Goal: Task Accomplishment & Management: Use online tool/utility

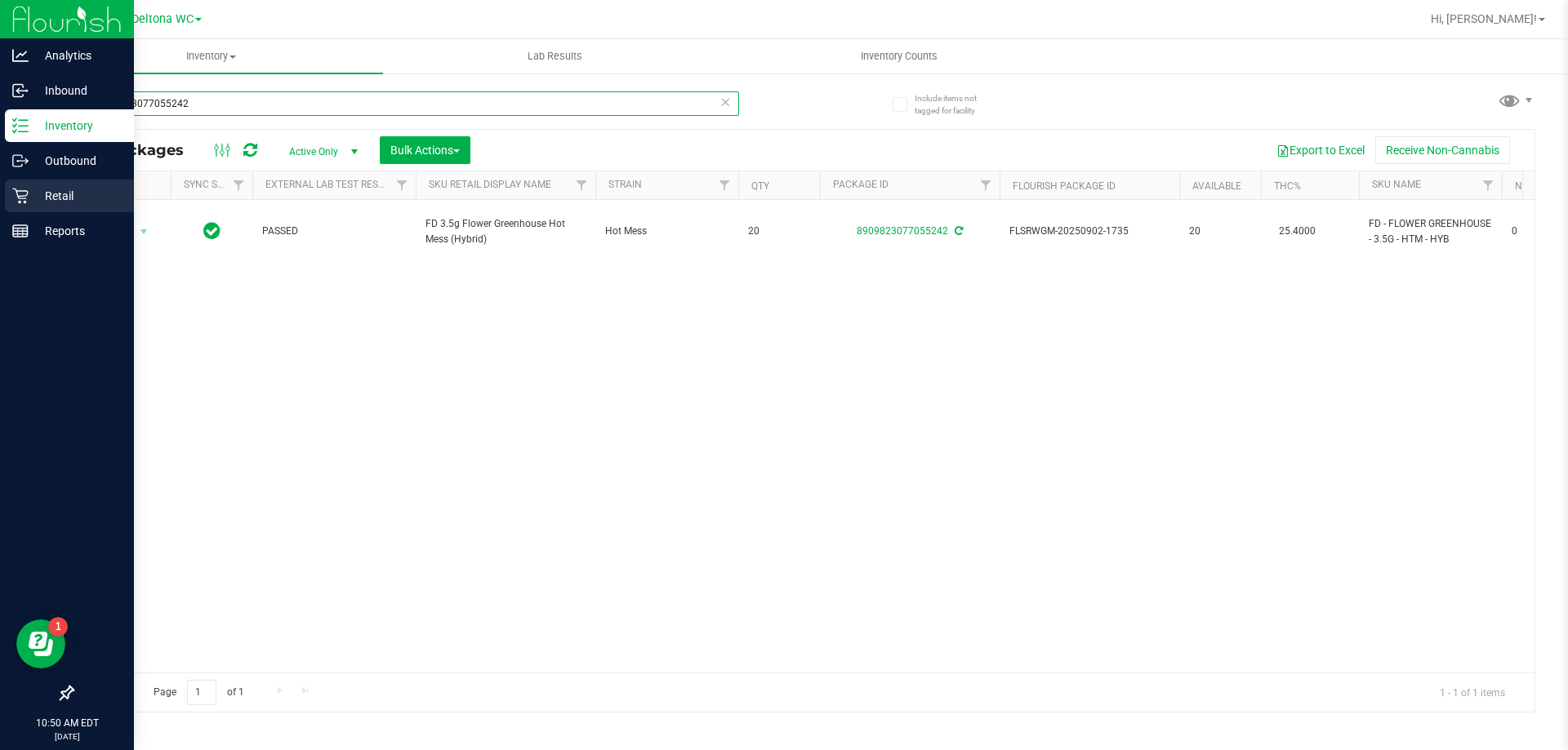
drag, startPoint x: 0, startPoint y: 148, endPoint x: 0, endPoint y: 210, distance: 62.0
click at [0, 210] on div "Analytics Inbound Inventory Outbound Retail Reports 10:50 AM EDT [DATE] 09/20 D…" at bounding box center [784, 375] width 1568 height 750
type input "2110560883418274"
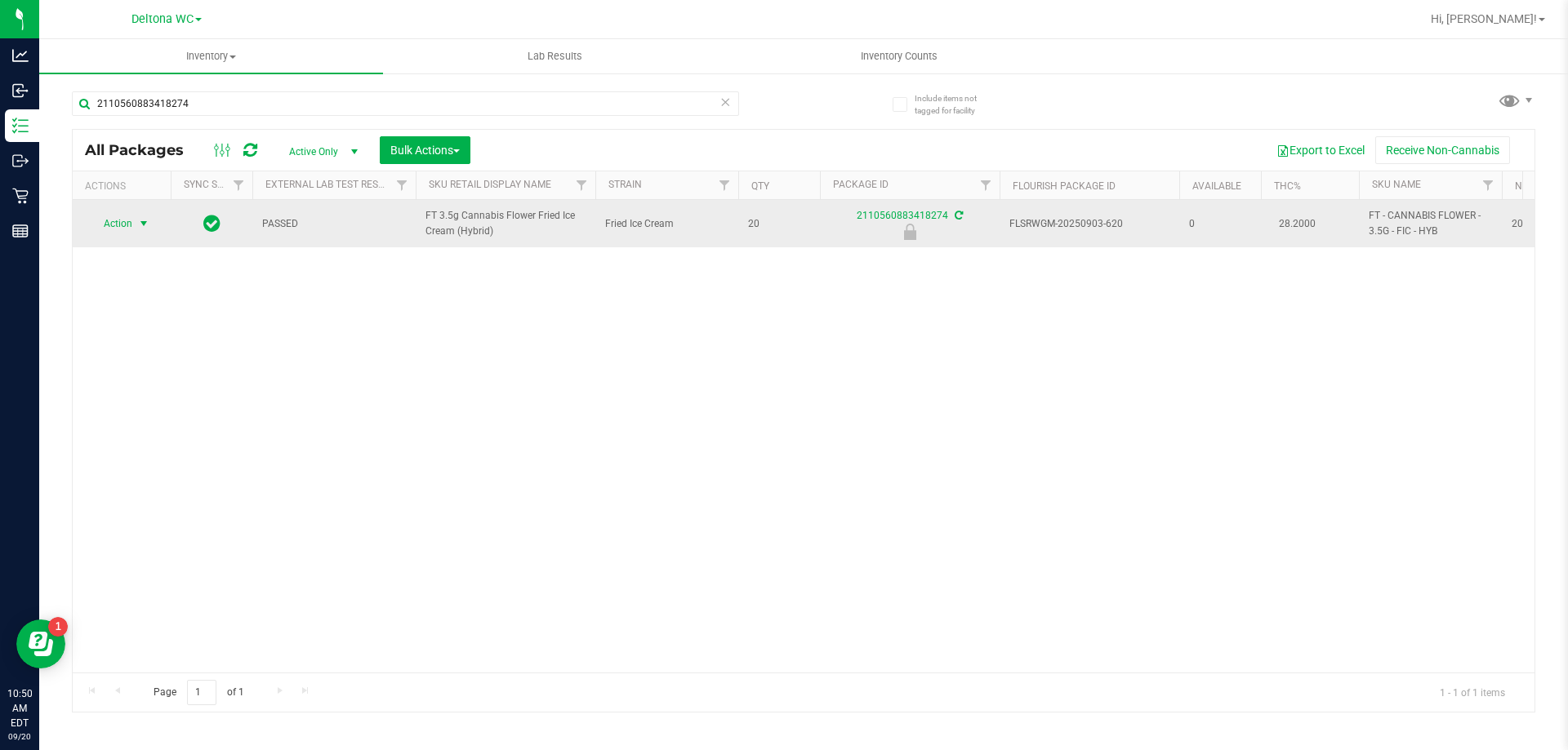
click at [126, 221] on span "Action" at bounding box center [110, 223] width 44 height 22
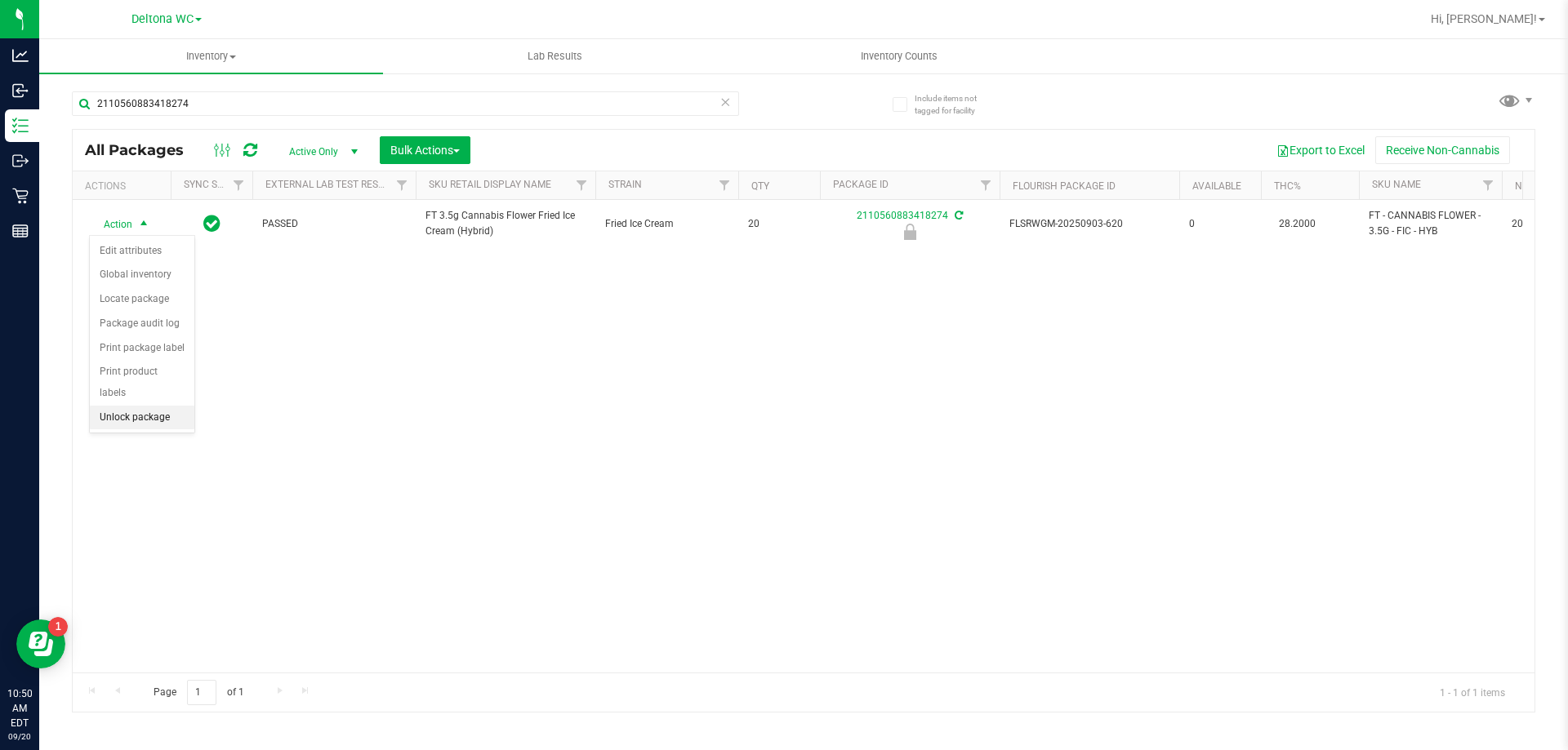
click at [144, 406] on li "Unlock package" at bounding box center [142, 418] width 105 height 24
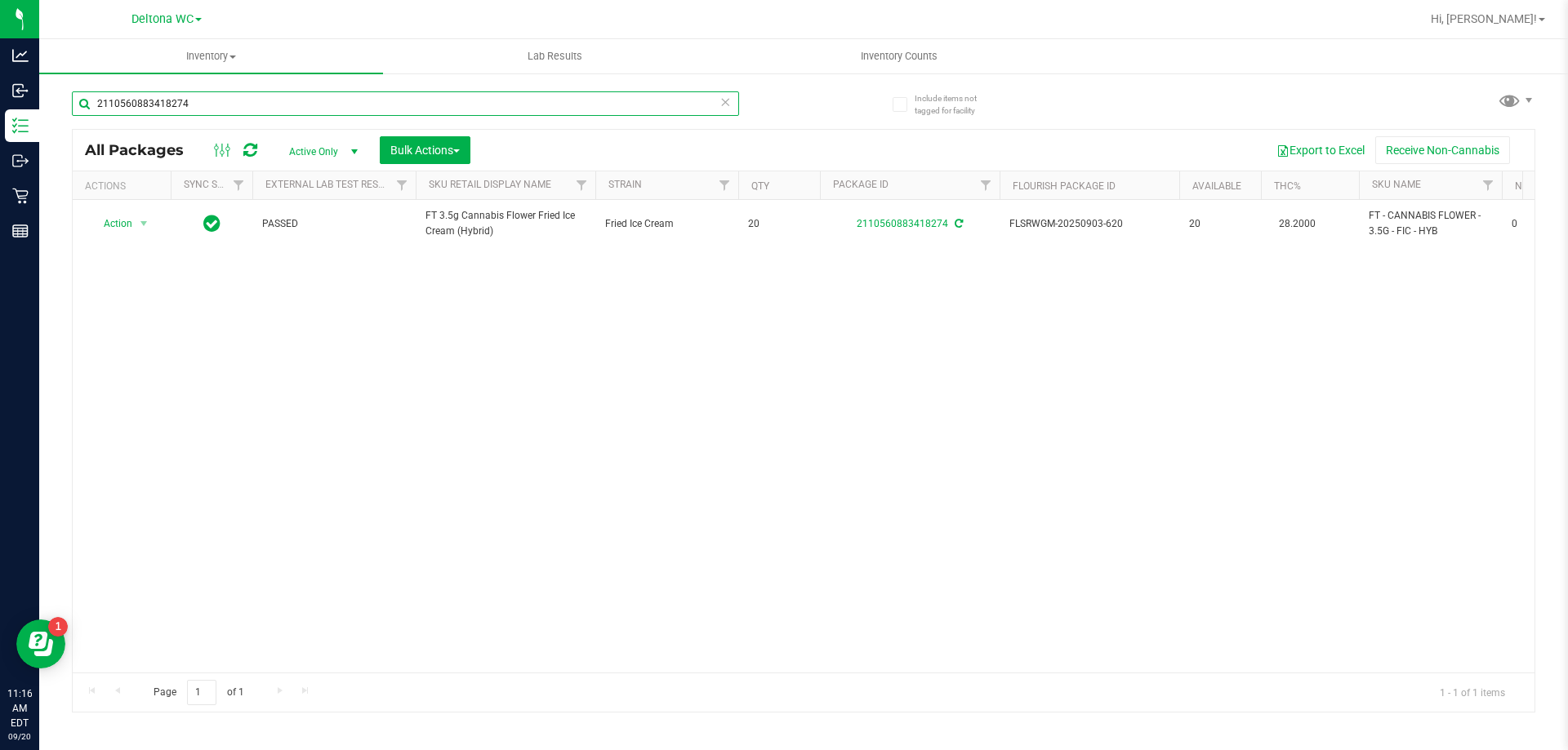
drag, startPoint x: 126, startPoint y: 94, endPoint x: 75, endPoint y: 88, distance: 51.4
click at [75, 88] on div "2110560883418274" at bounding box center [437, 103] width 731 height 52
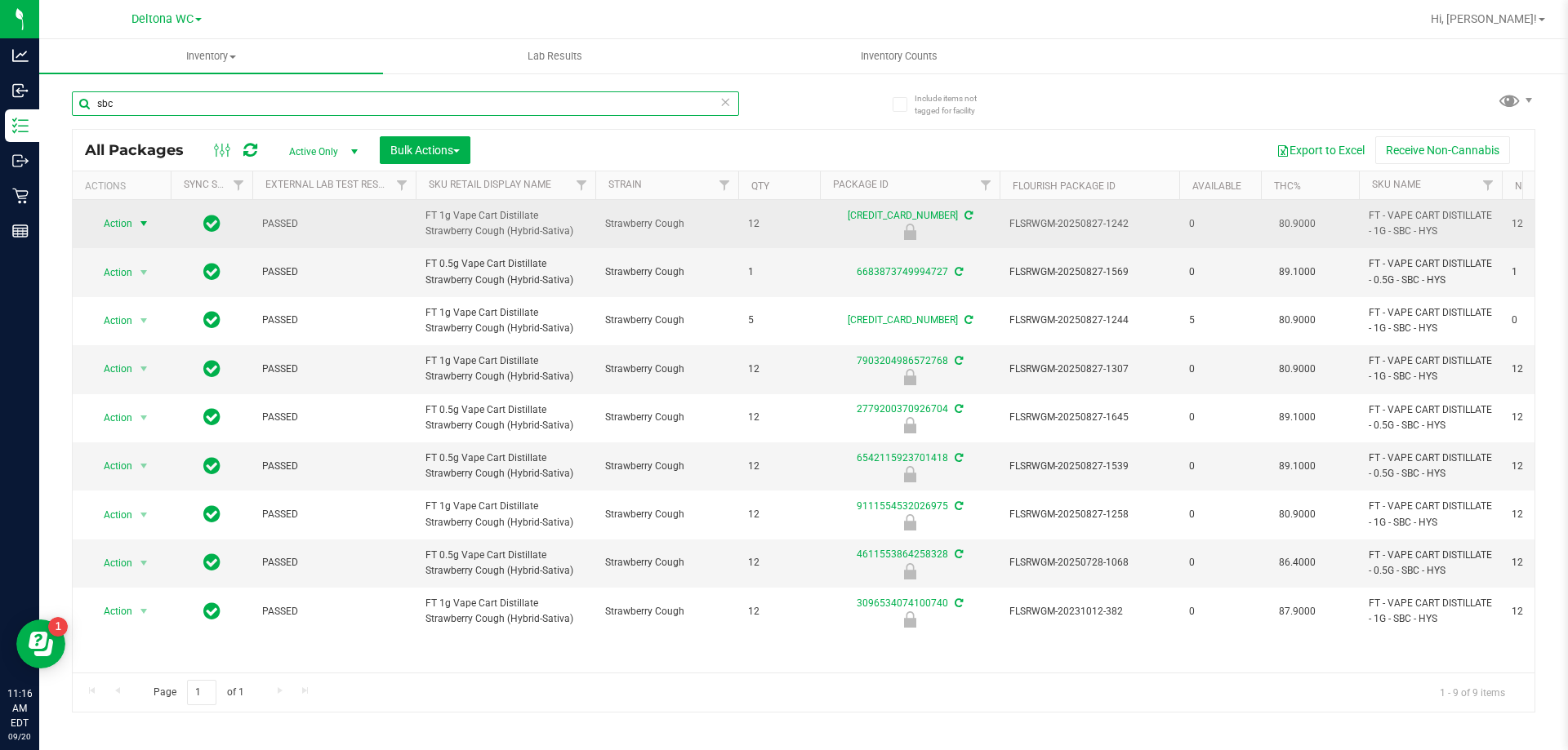
type input "sbc"
click at [146, 225] on span "select" at bounding box center [144, 224] width 13 height 13
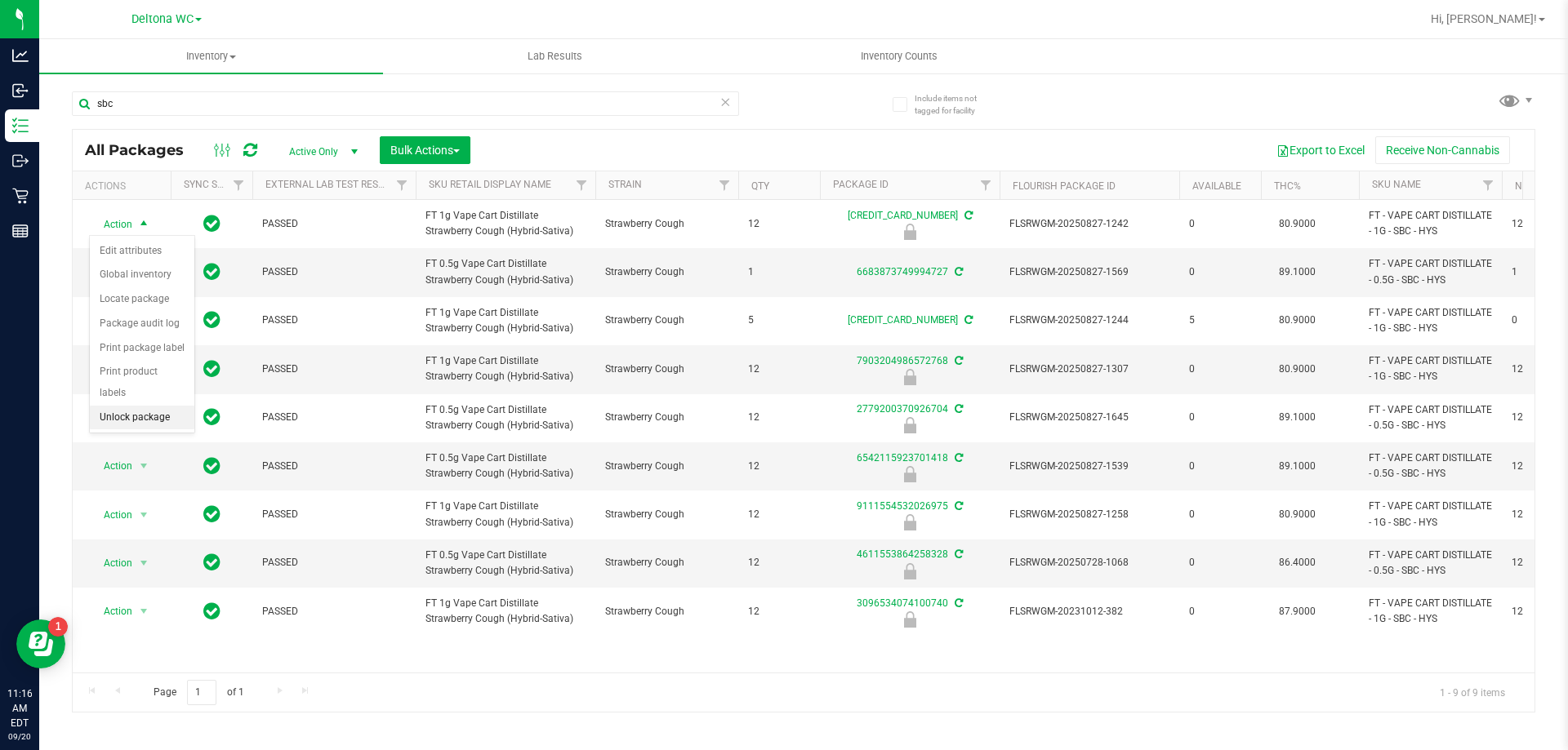
click at [143, 406] on li "Unlock package" at bounding box center [142, 418] width 105 height 24
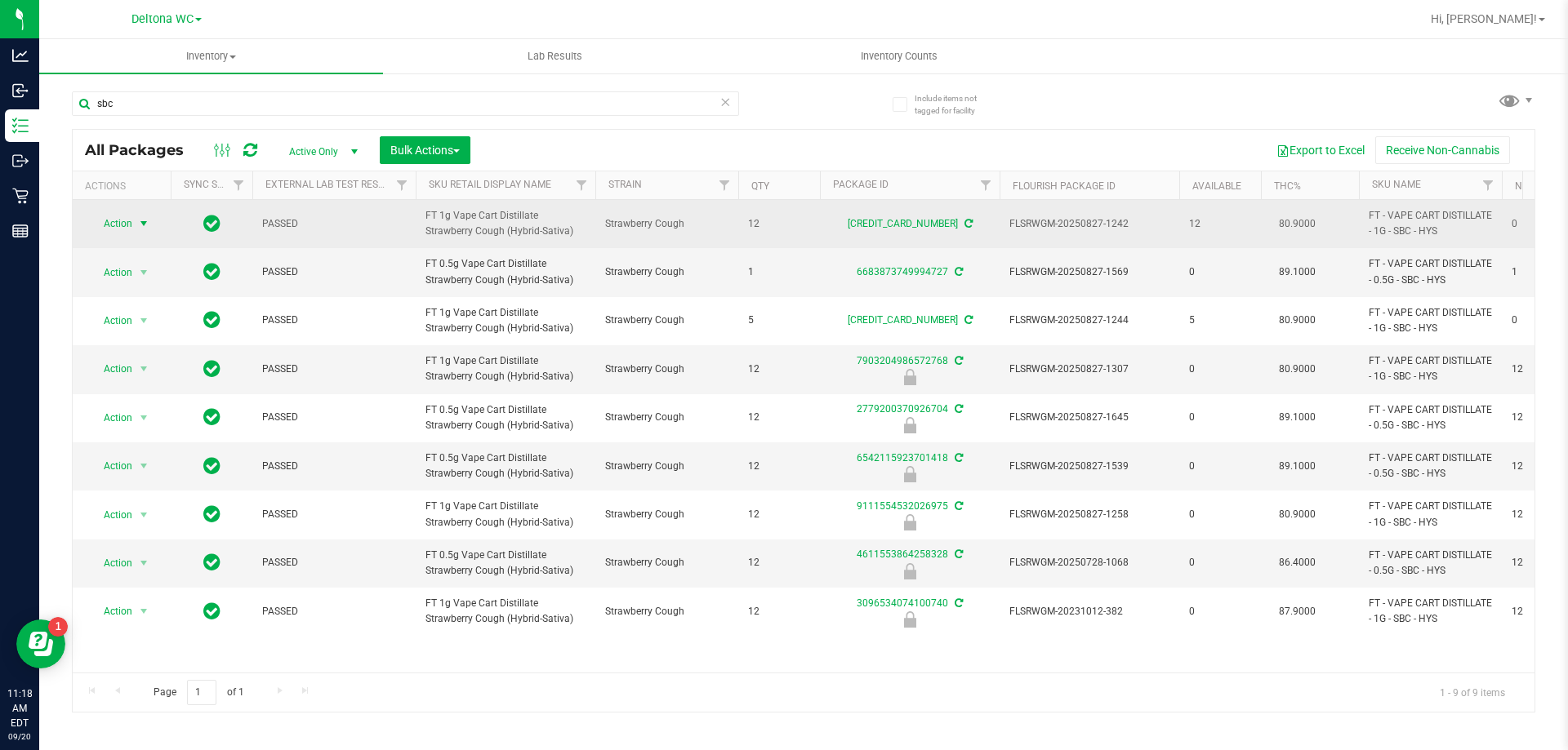
click at [134, 226] on span "select" at bounding box center [144, 223] width 21 height 22
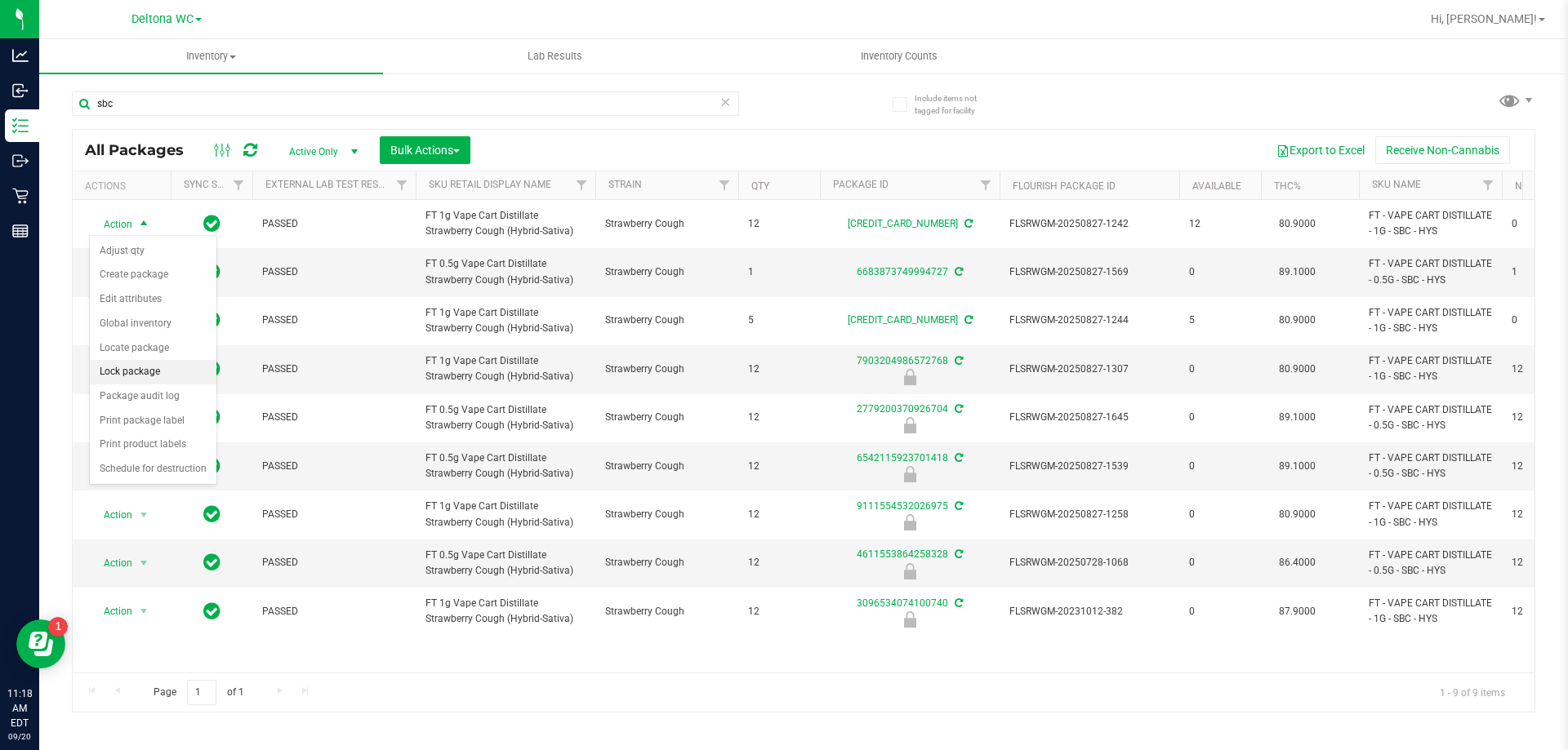
click at [125, 375] on li "Lock package" at bounding box center [153, 373] width 127 height 24
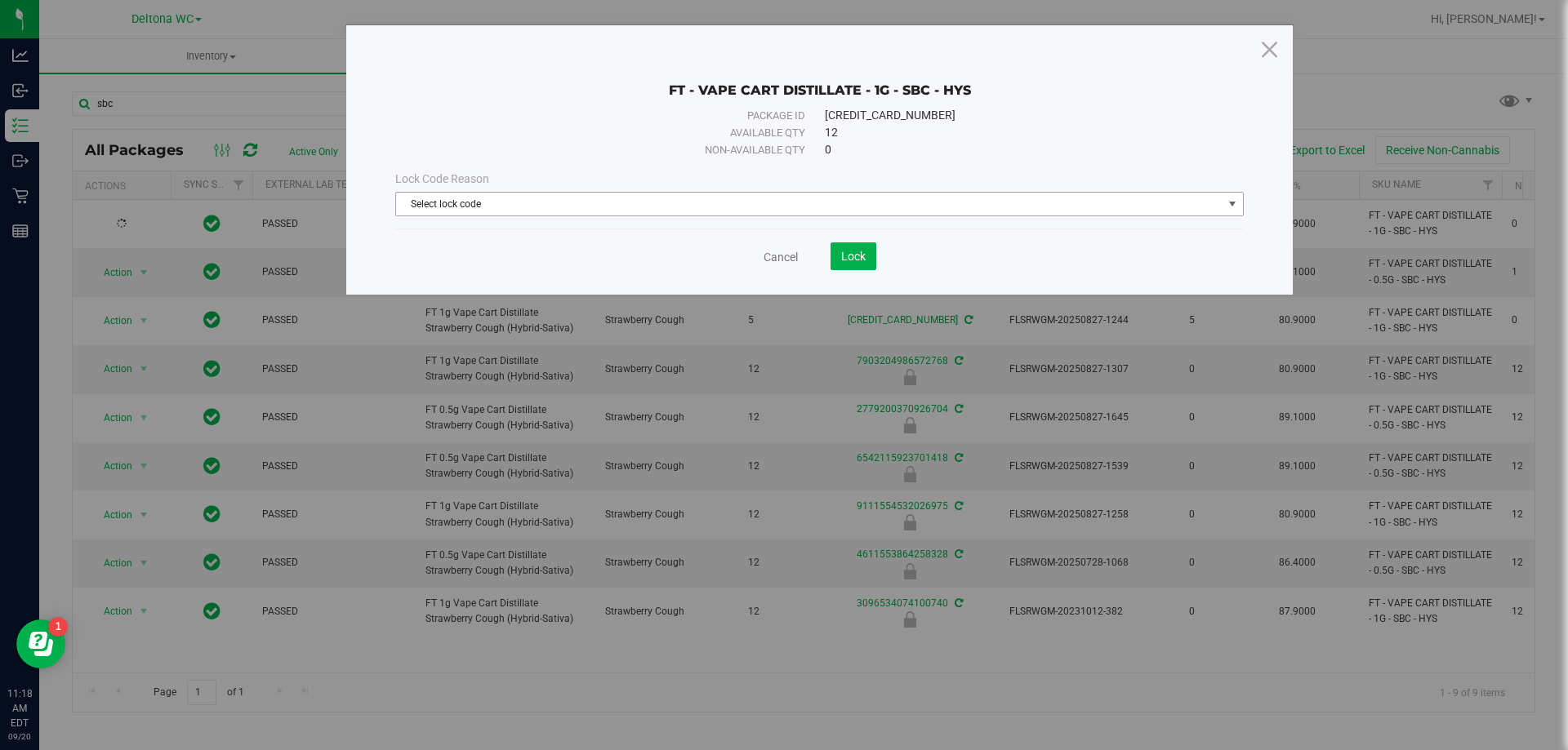
click at [802, 209] on span "Select lock code" at bounding box center [809, 204] width 826 height 22
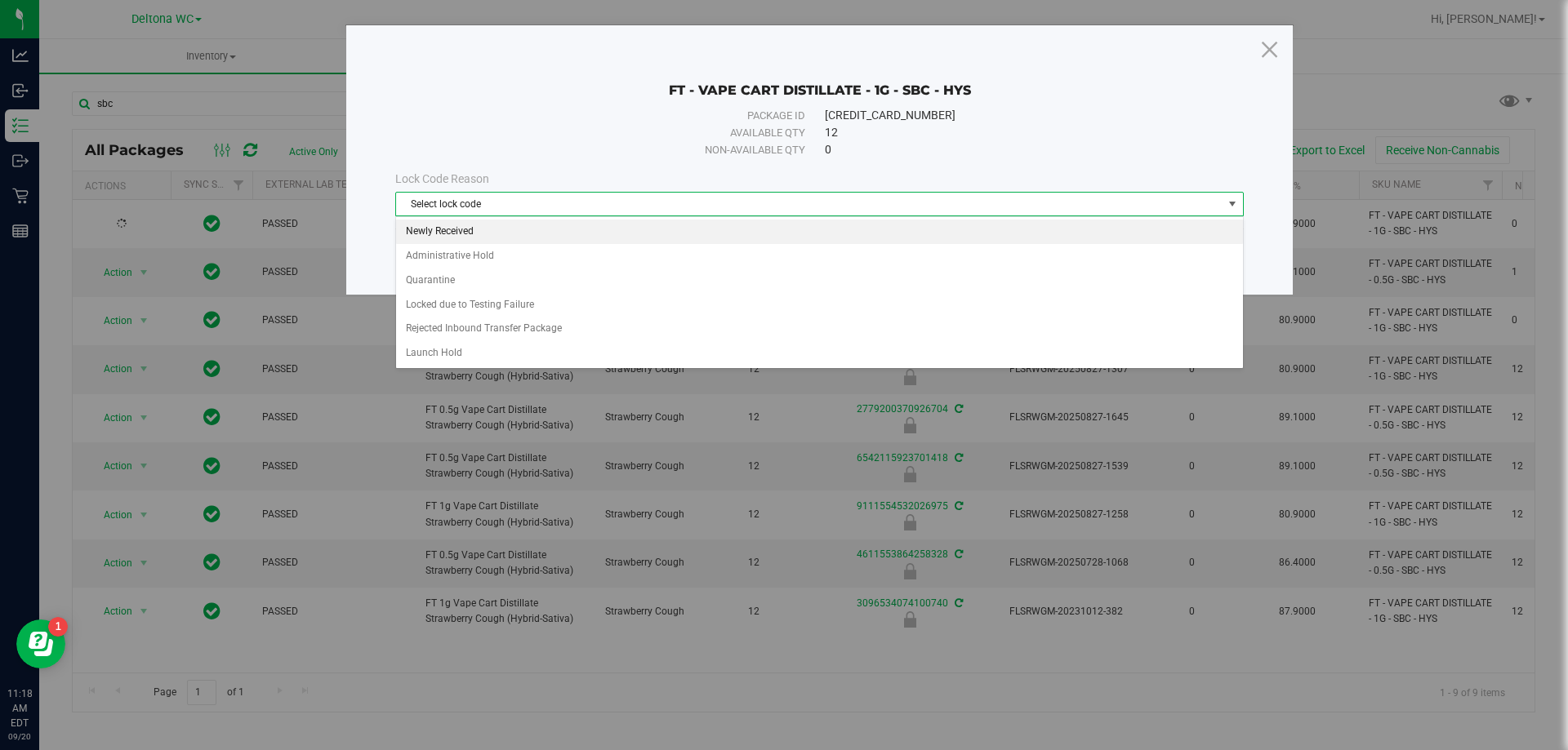
click at [467, 233] on li "Newly Received" at bounding box center [819, 232] width 847 height 24
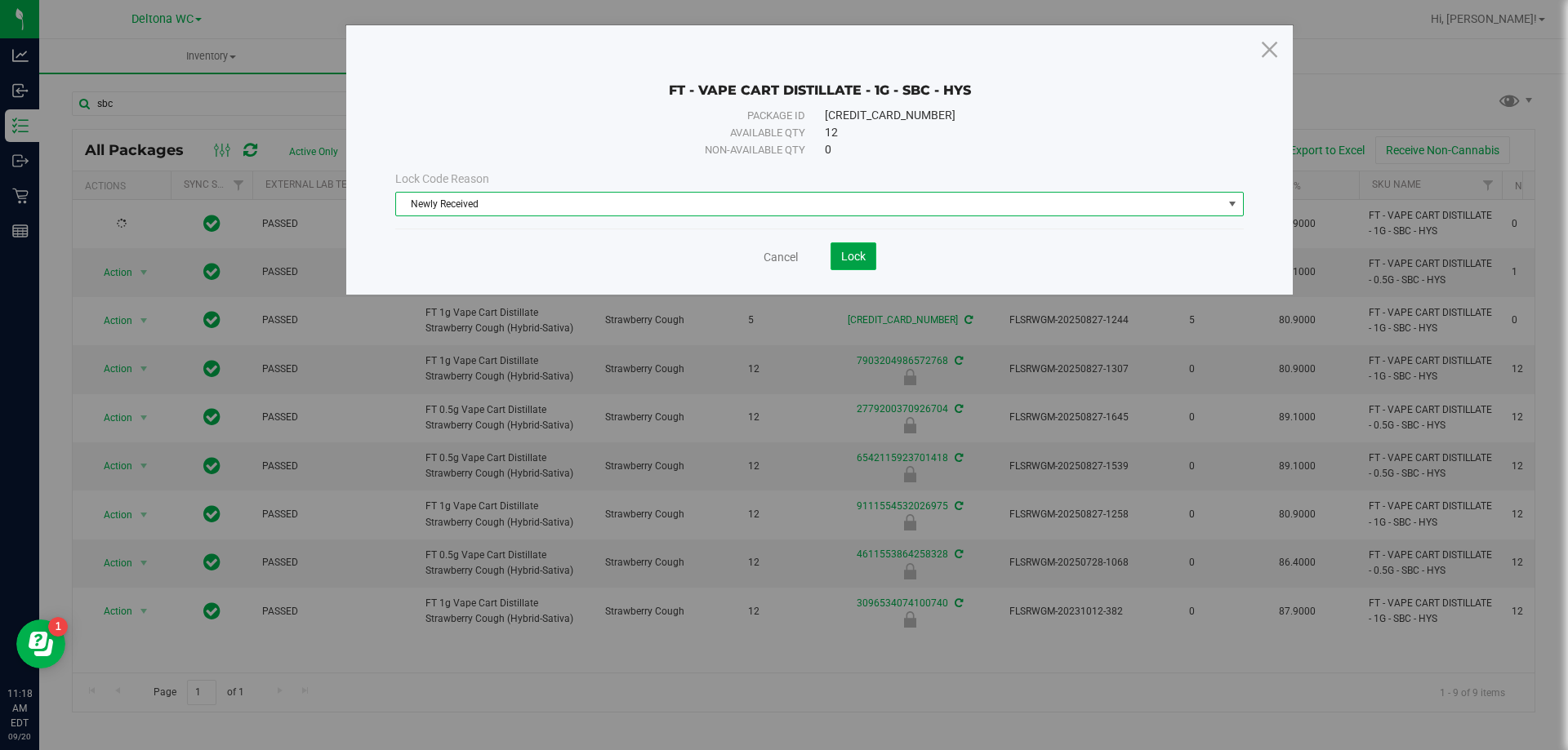
click at [854, 261] on span "Lock" at bounding box center [854, 257] width 24 height 13
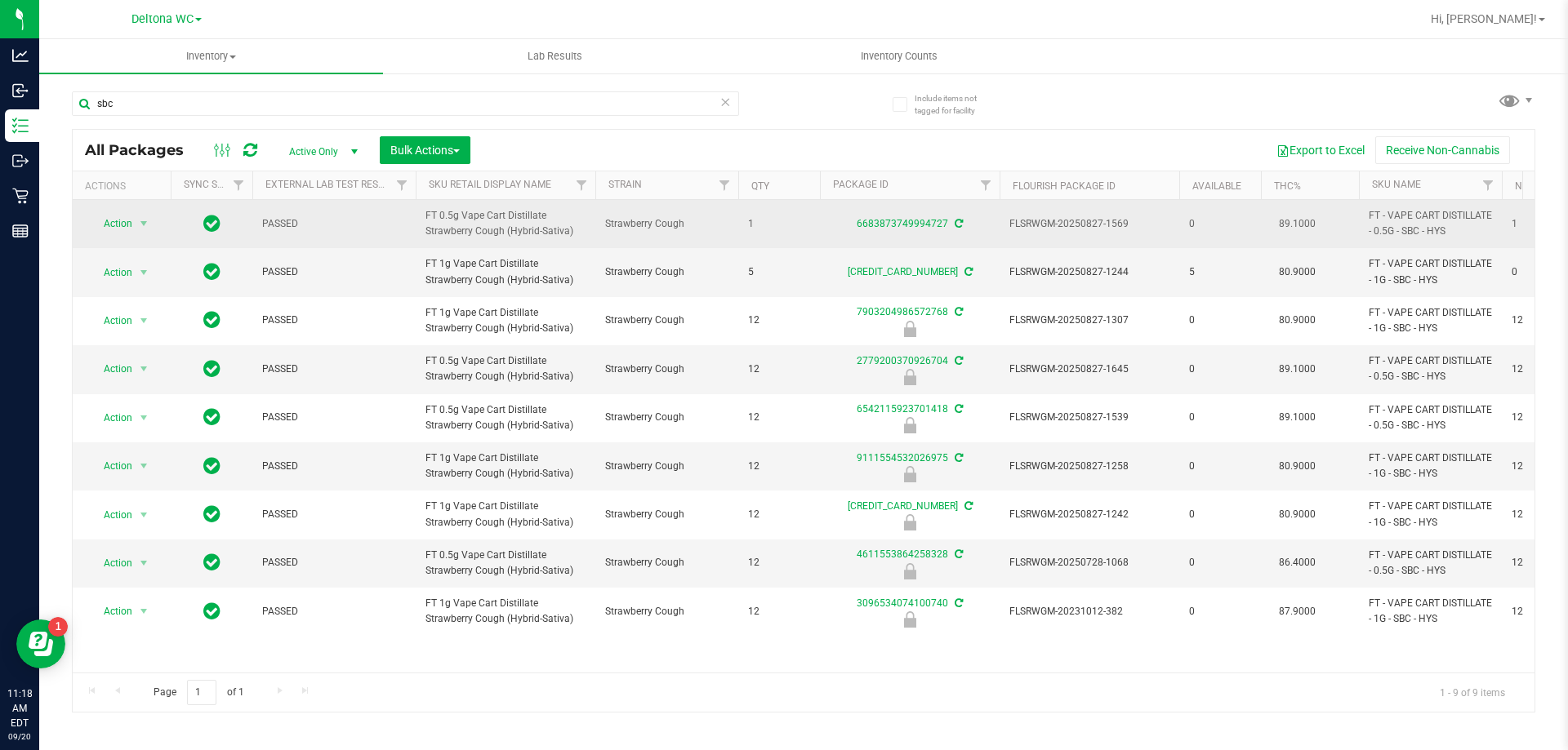
drag, startPoint x: 594, startPoint y: 230, endPoint x: 431, endPoint y: 218, distance: 163.4
click at [420, 214] on td "FT 0.5g Vape Cart Distillate Strawberry Cough (Hybrid-Sativa)" at bounding box center [505, 224] width 179 height 49
copy span "FT 0.5g Vape Cart Distillate Strawberry Cough (Hybrid-Sativa)"
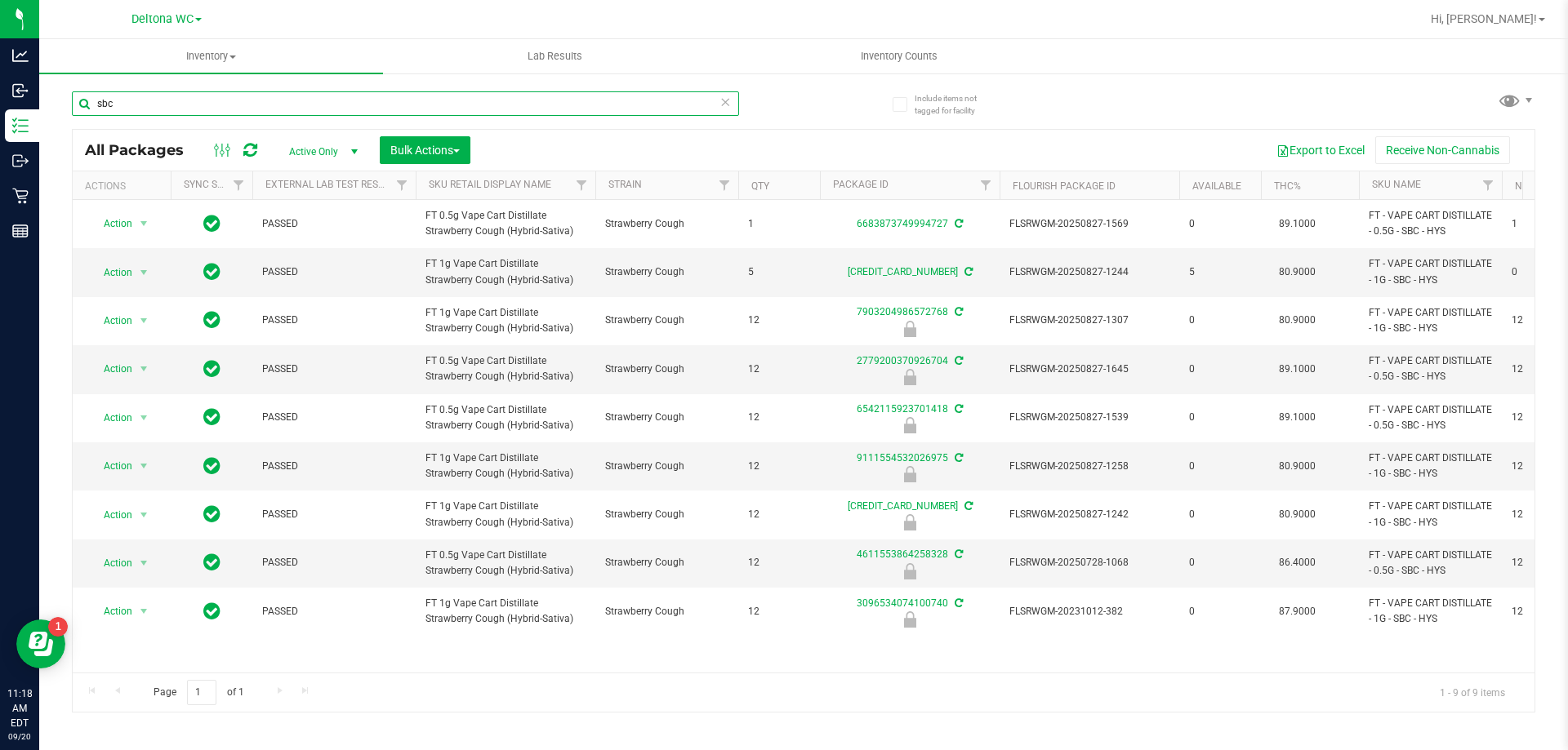
drag, startPoint x: 339, startPoint y: 109, endPoint x: 75, endPoint y: 111, distance: 264.0
click at [85, 116] on div "sbc" at bounding box center [405, 110] width 667 height 37
paste input "FT 0.5g Vape Cart Distillate Strawberry Cough (Hybrid-Sativa)"
type input "FT 0.5g Vape Cart Distillate Strawberry Cough (Hybrid-Sativa)"
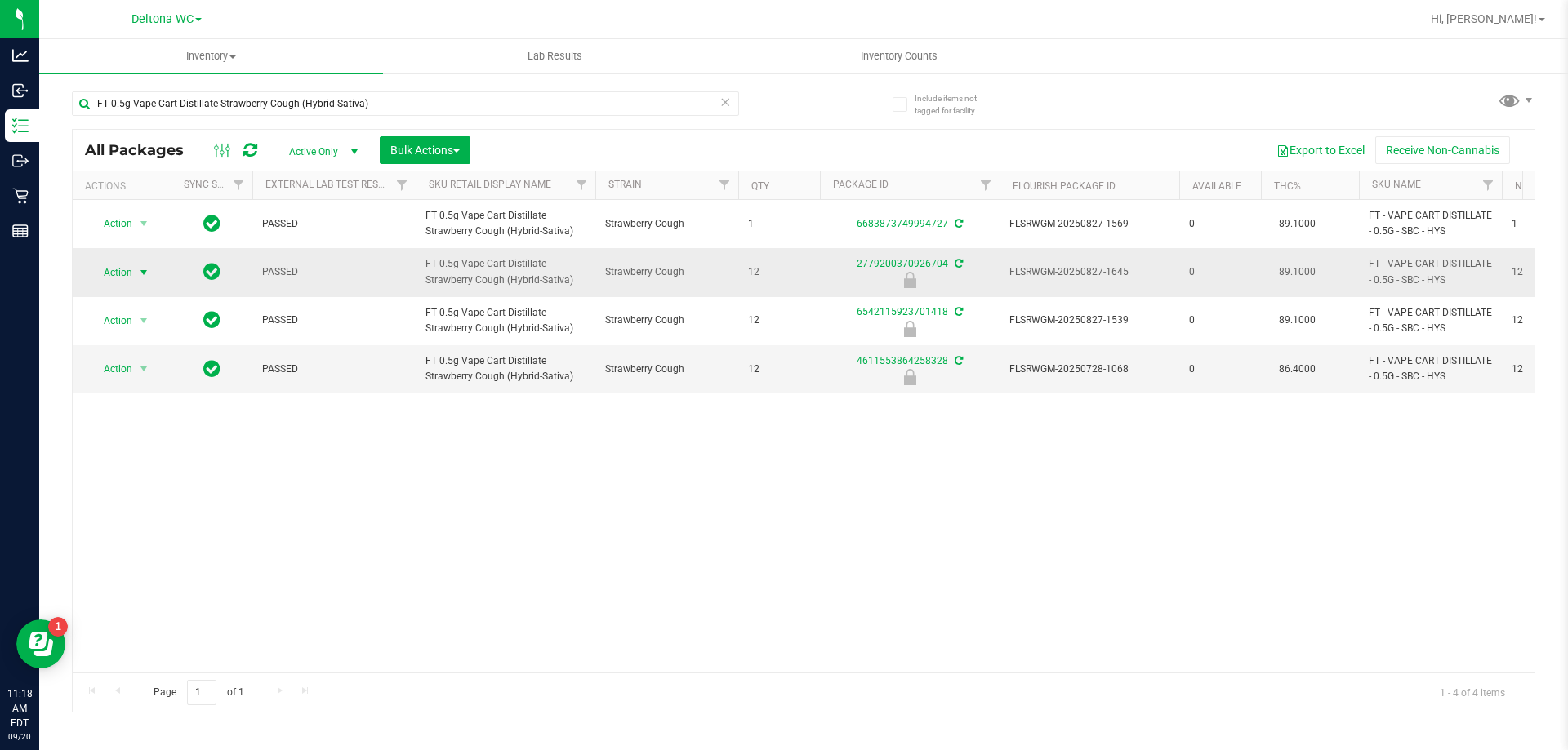
click at [134, 268] on span "select" at bounding box center [144, 273] width 21 height 22
click at [134, 454] on li "Unlock package" at bounding box center [142, 466] width 105 height 24
click at [137, 267] on span "select" at bounding box center [144, 273] width 13 height 13
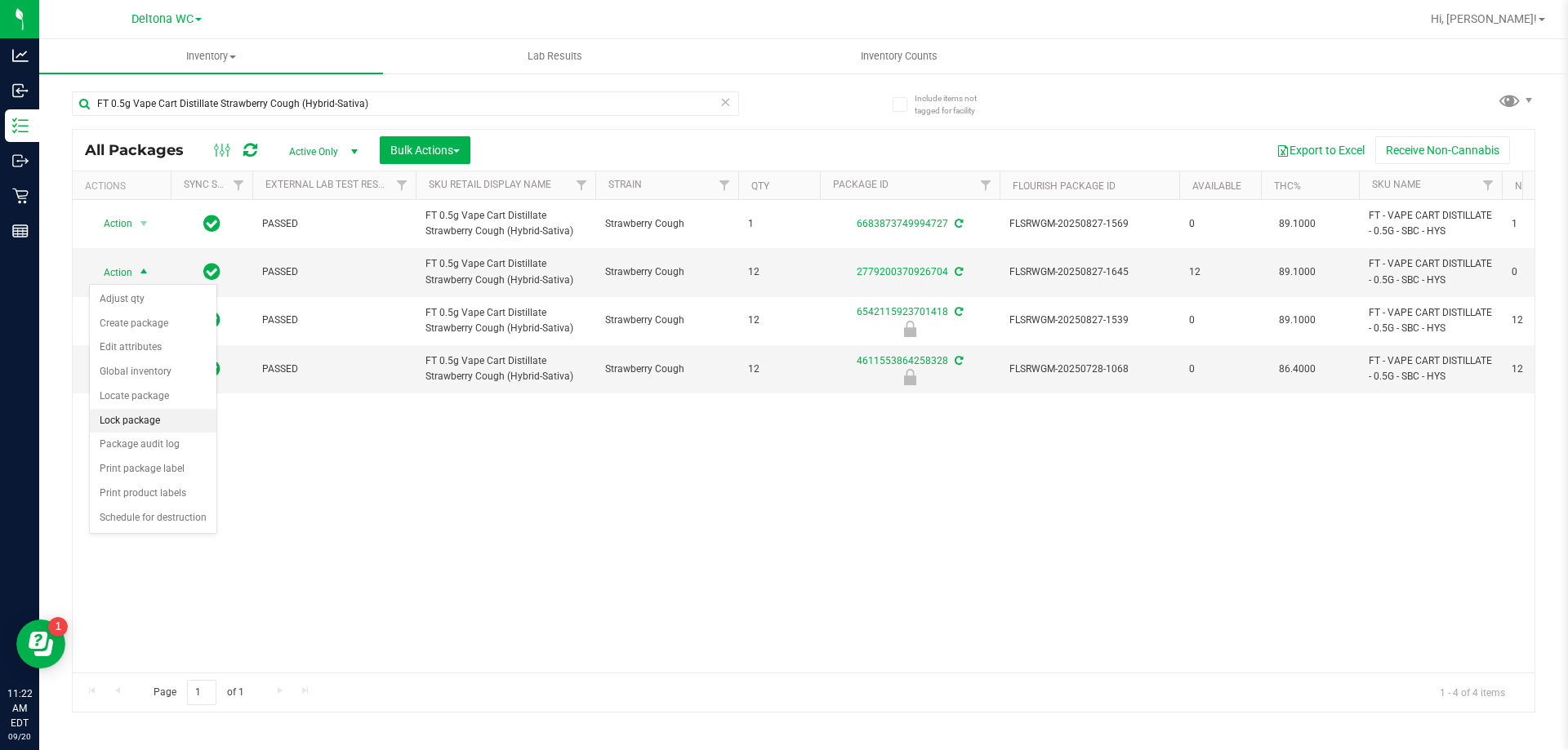
click at [138, 417] on li "Lock package" at bounding box center [153, 421] width 127 height 24
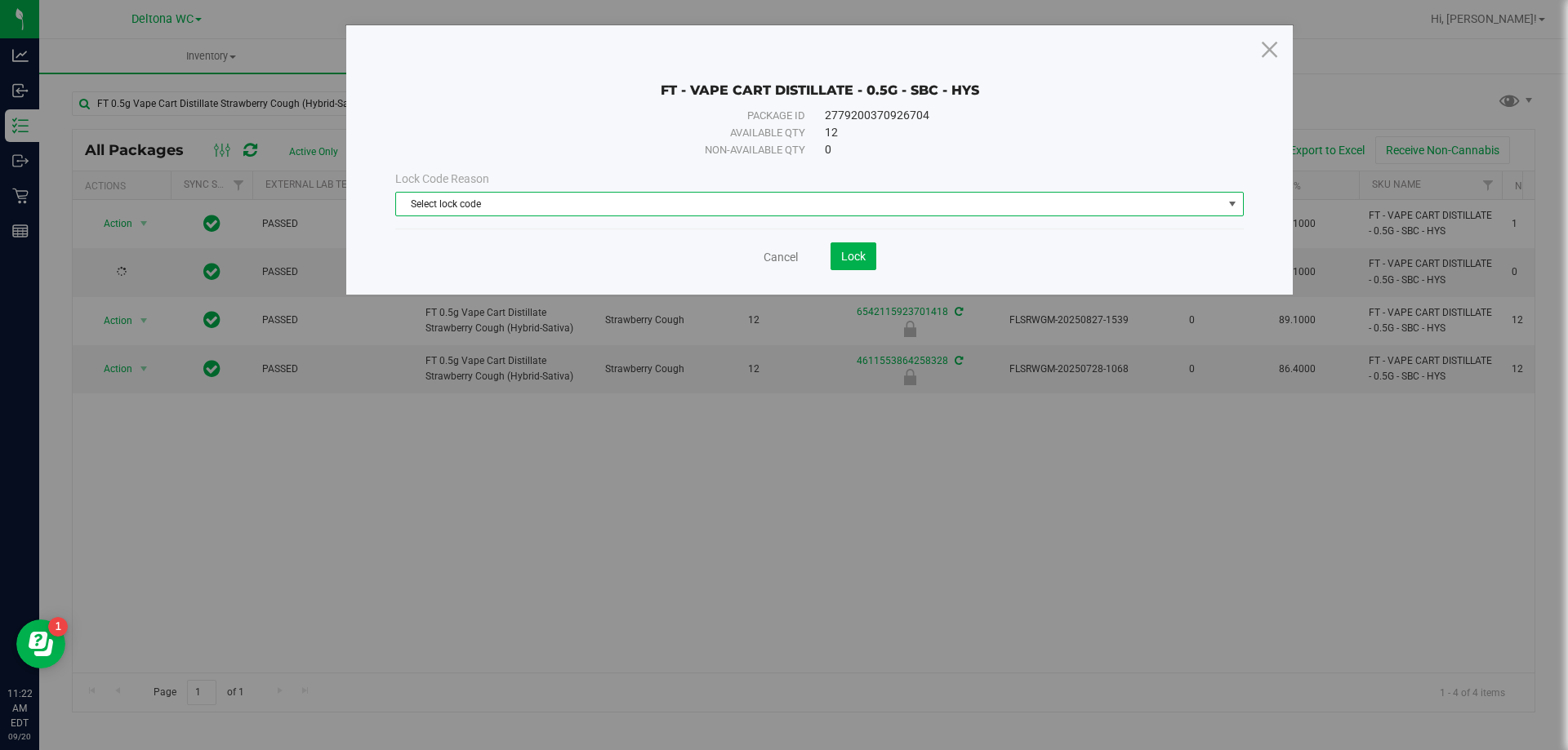
drag, startPoint x: 728, startPoint y: 205, endPoint x: 716, endPoint y: 240, distance: 37.0
click at [727, 207] on span "Select lock code" at bounding box center [809, 204] width 826 height 22
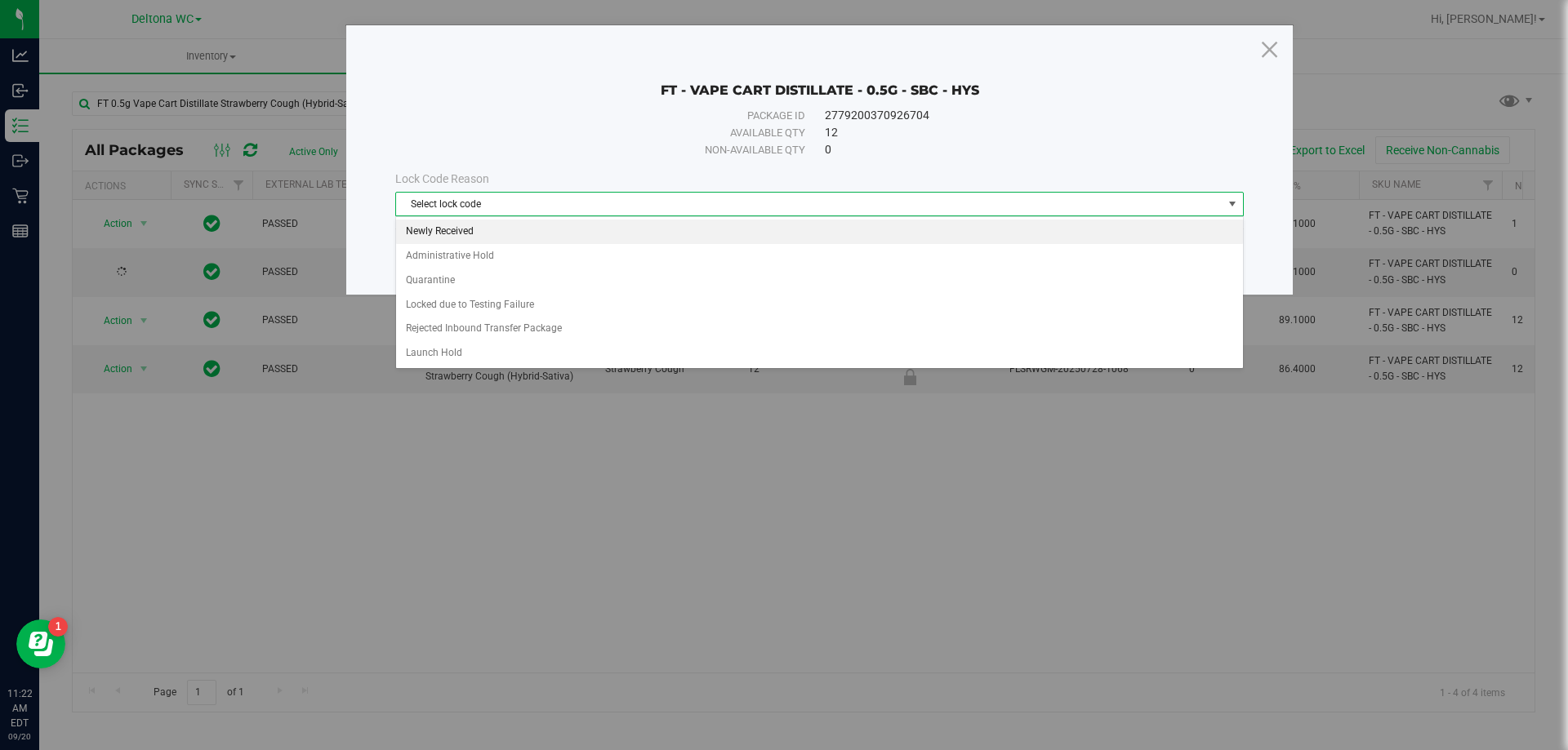
click at [512, 227] on li "Newly Received" at bounding box center [819, 232] width 847 height 24
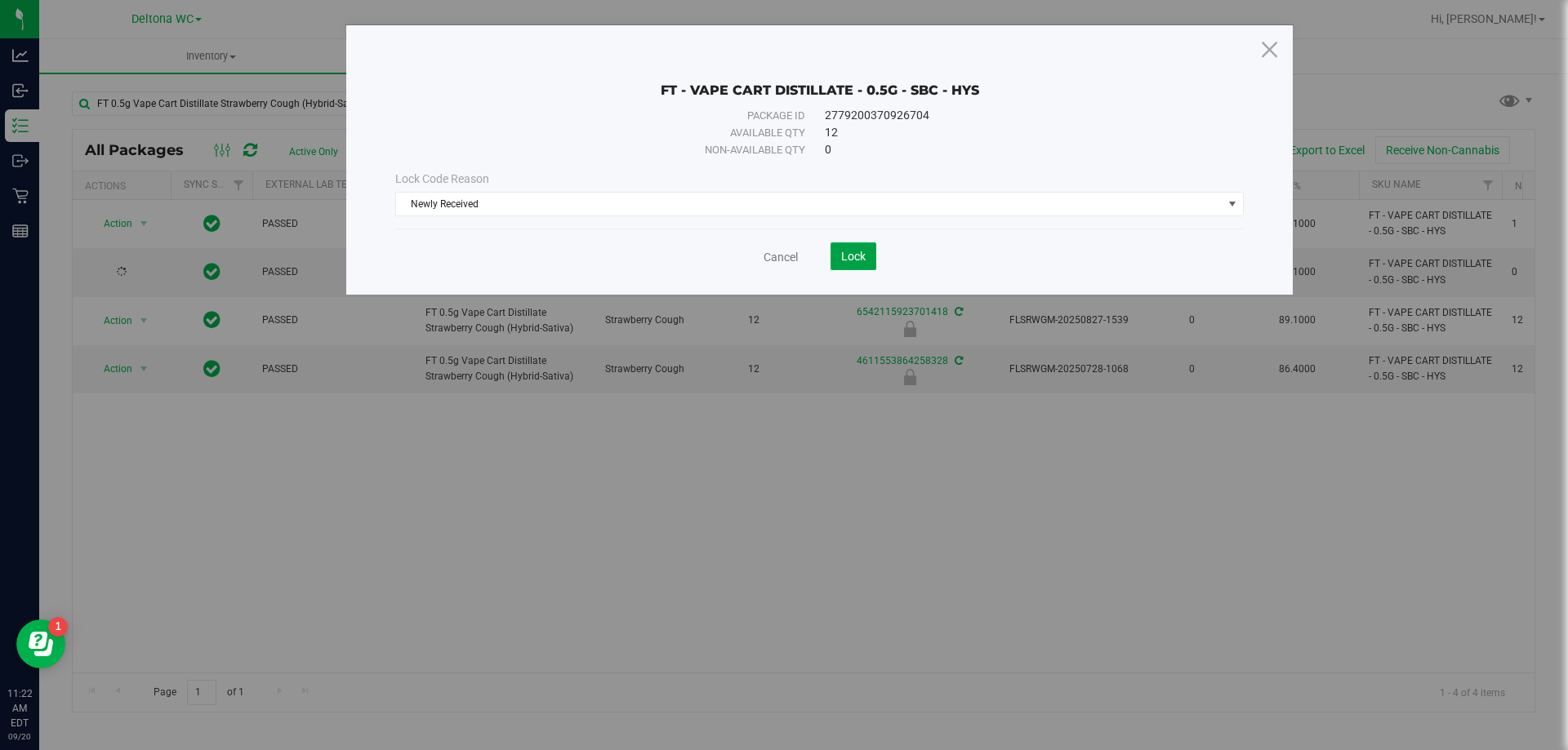
drag, startPoint x: 857, startPoint y: 254, endPoint x: 770, endPoint y: 309, distance: 102.9
click at [858, 254] on span "Lock" at bounding box center [854, 257] width 24 height 13
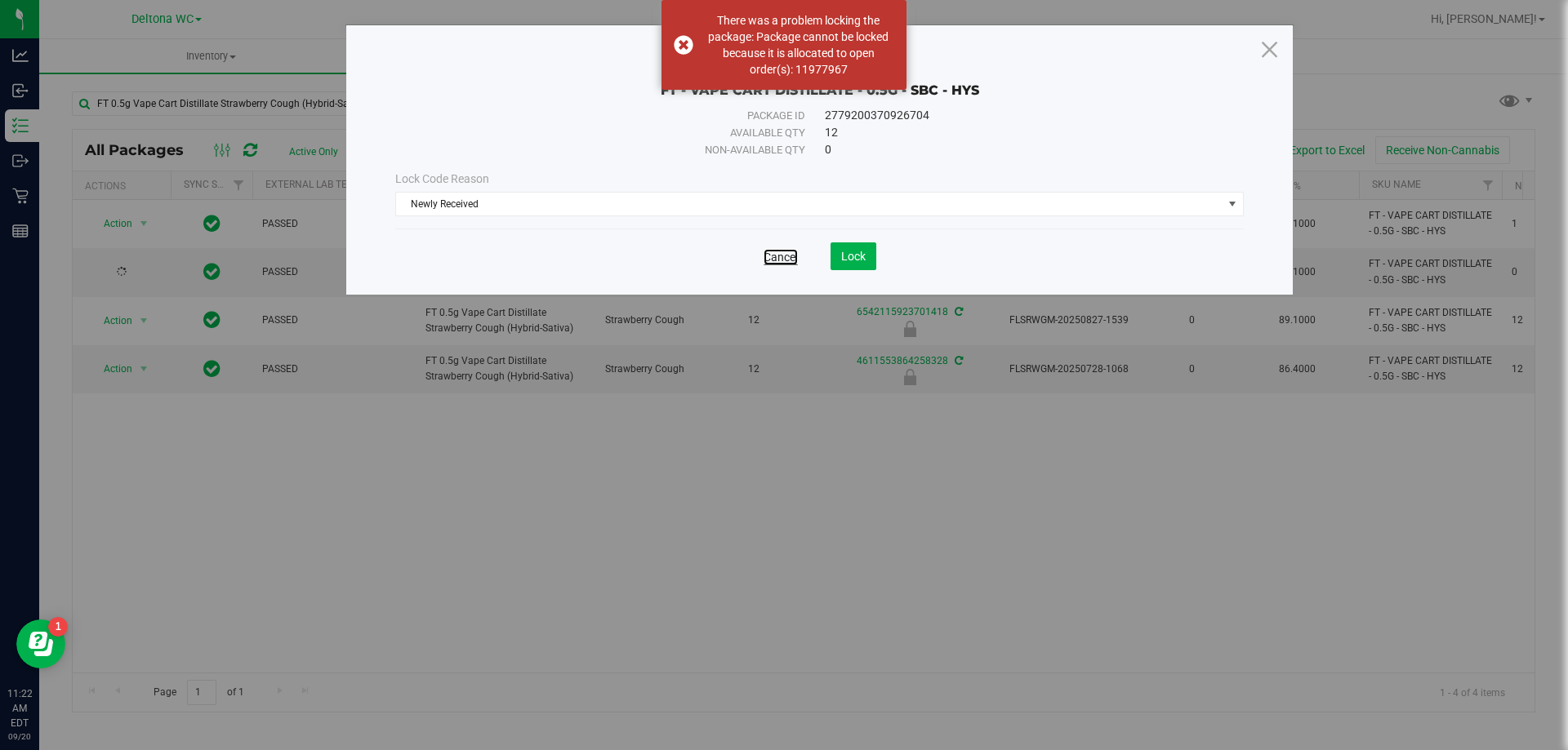
click at [784, 262] on link "Cancel" at bounding box center [780, 257] width 35 height 16
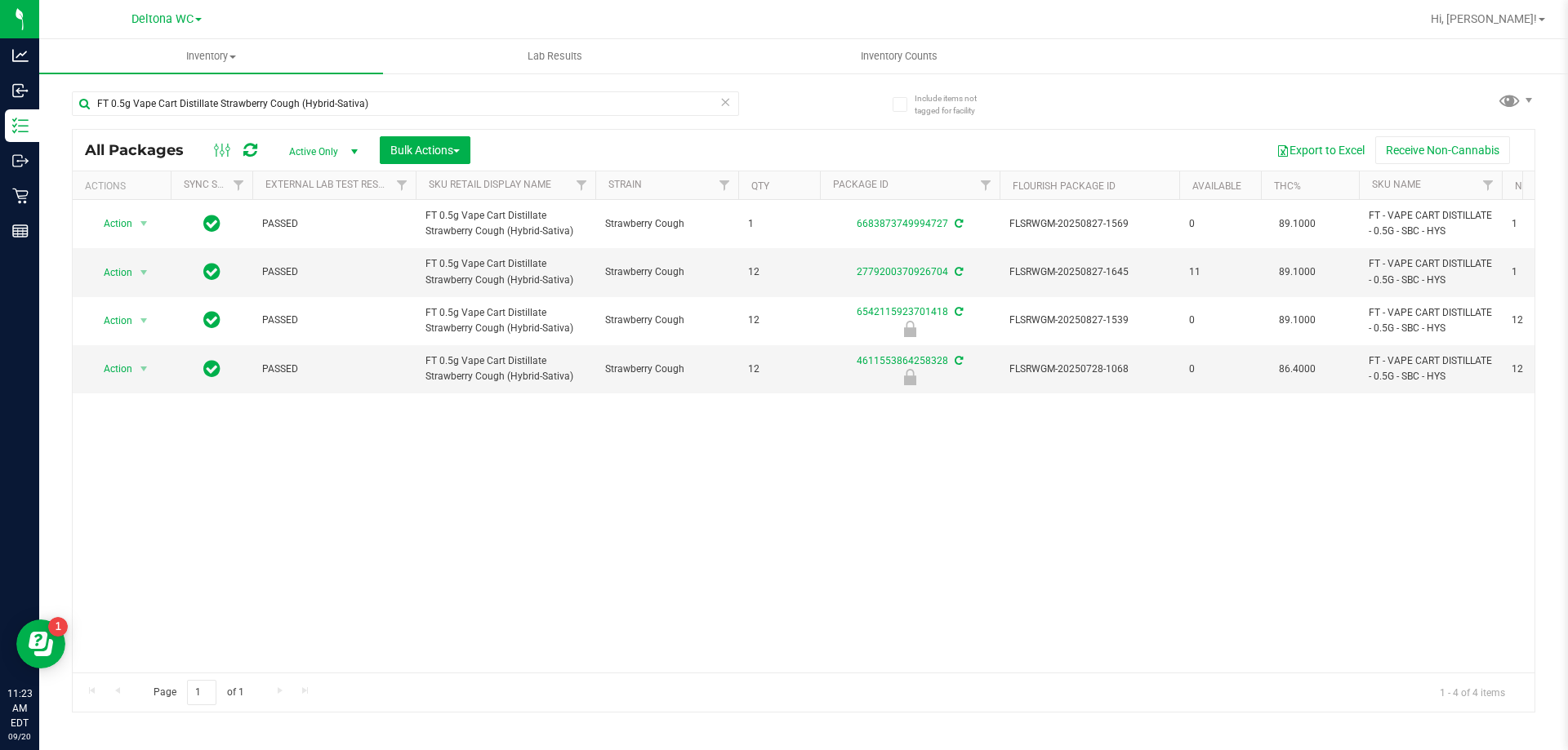
click at [248, 147] on icon at bounding box center [250, 149] width 14 height 16
click at [137, 277] on span "select" at bounding box center [144, 273] width 13 height 13
click at [146, 415] on li "Lock package" at bounding box center [153, 421] width 127 height 24
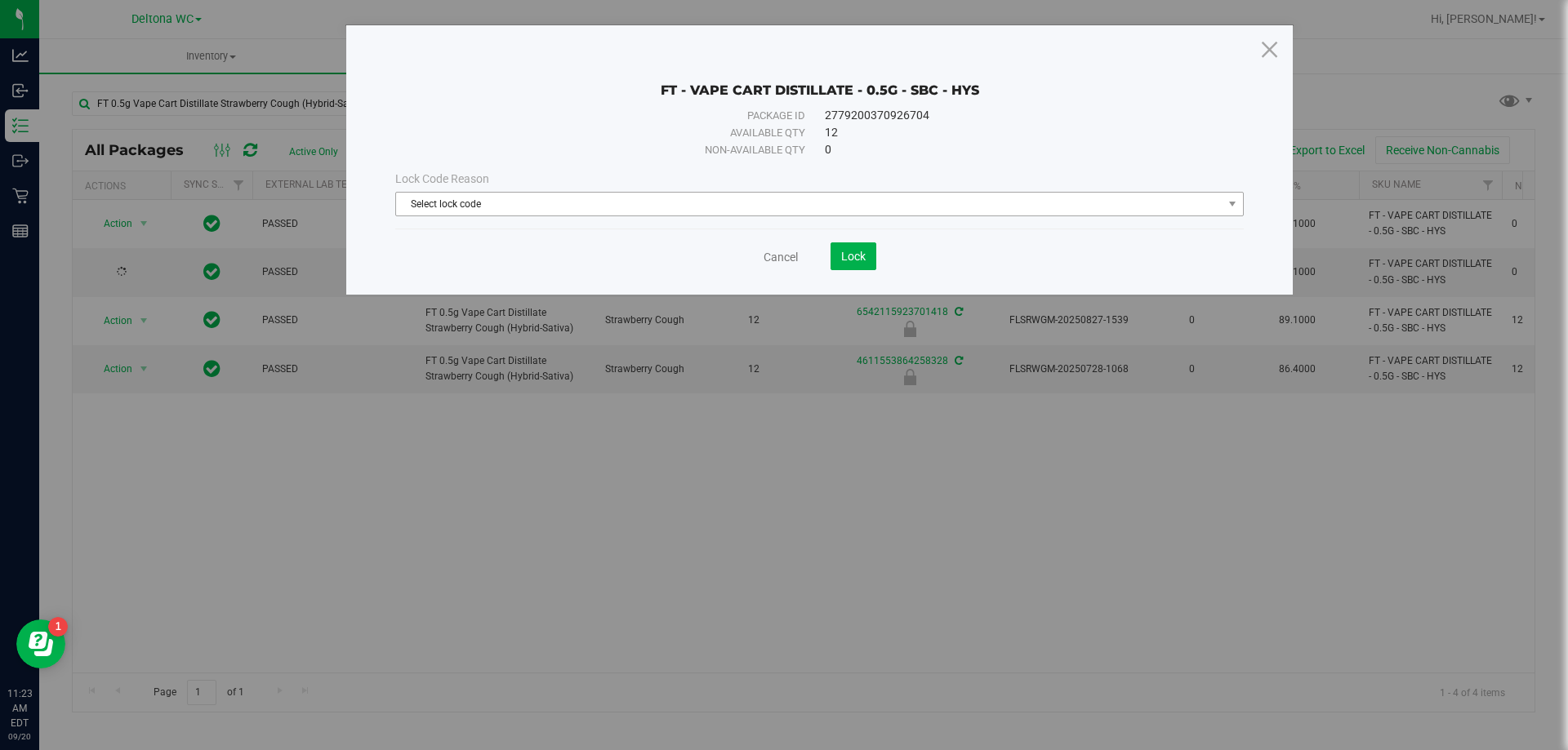
click at [513, 215] on span "Select lock code" at bounding box center [819, 204] width 848 height 24
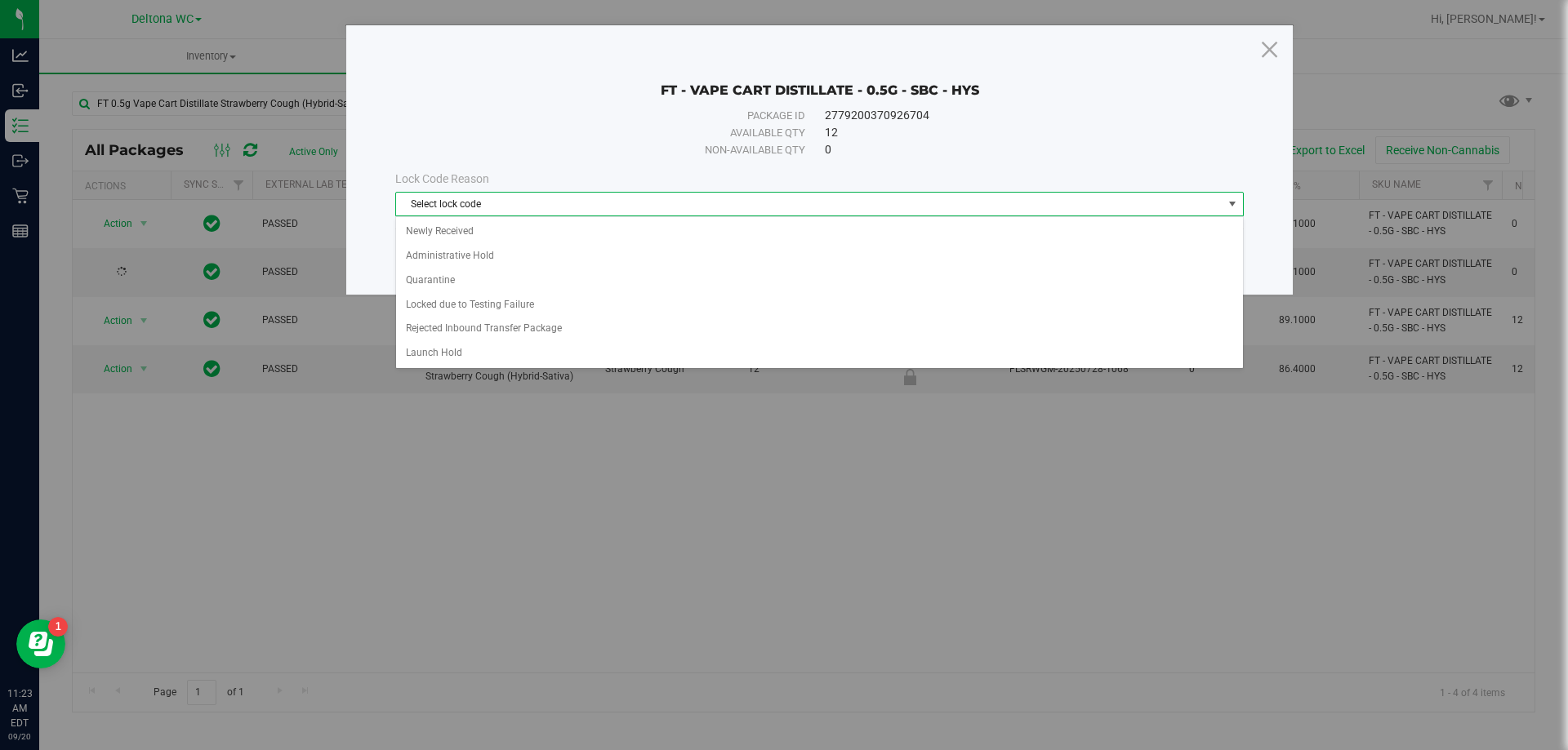
click at [503, 204] on span "Select lock code" at bounding box center [809, 204] width 826 height 22
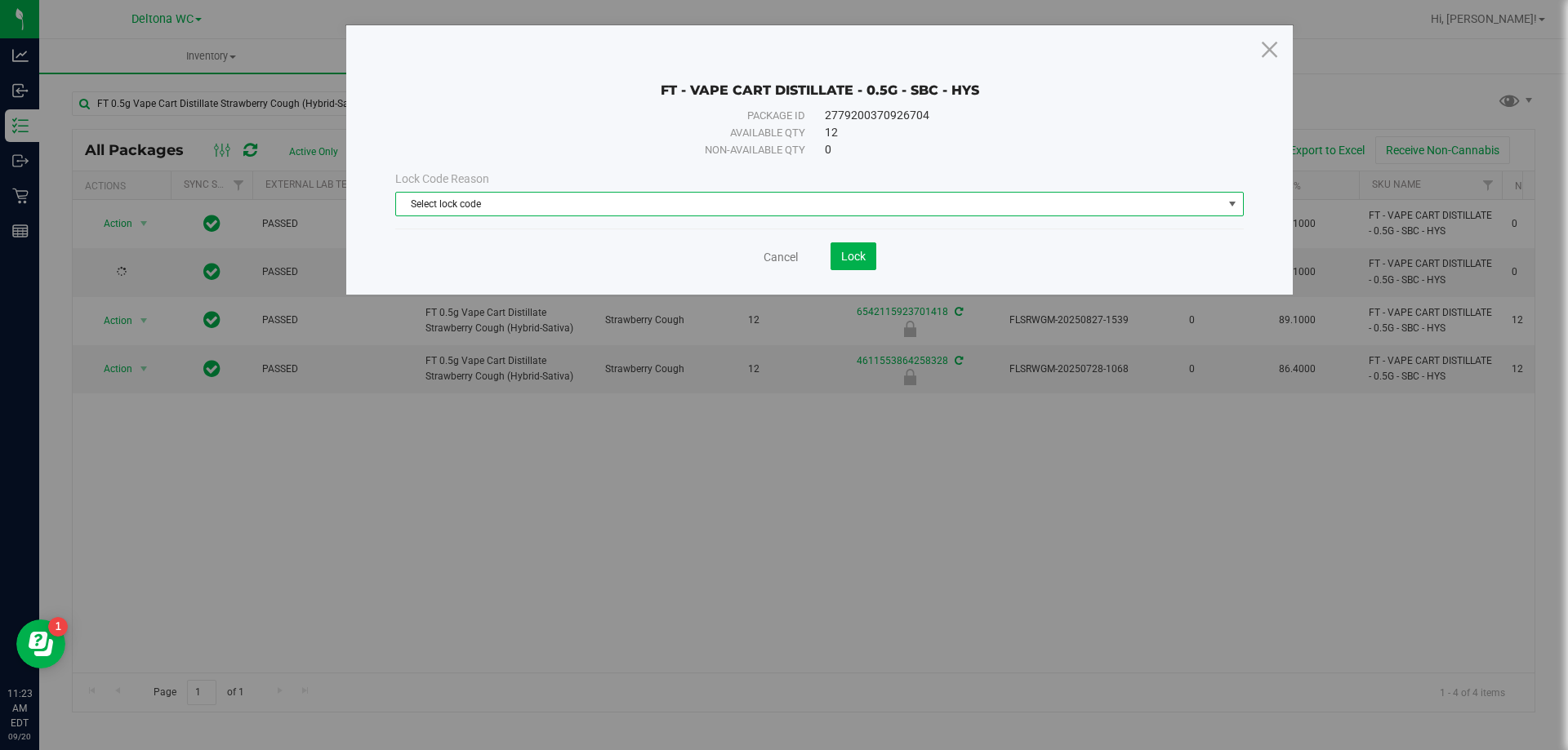
click at [503, 204] on span "Select lock code" at bounding box center [809, 204] width 826 height 22
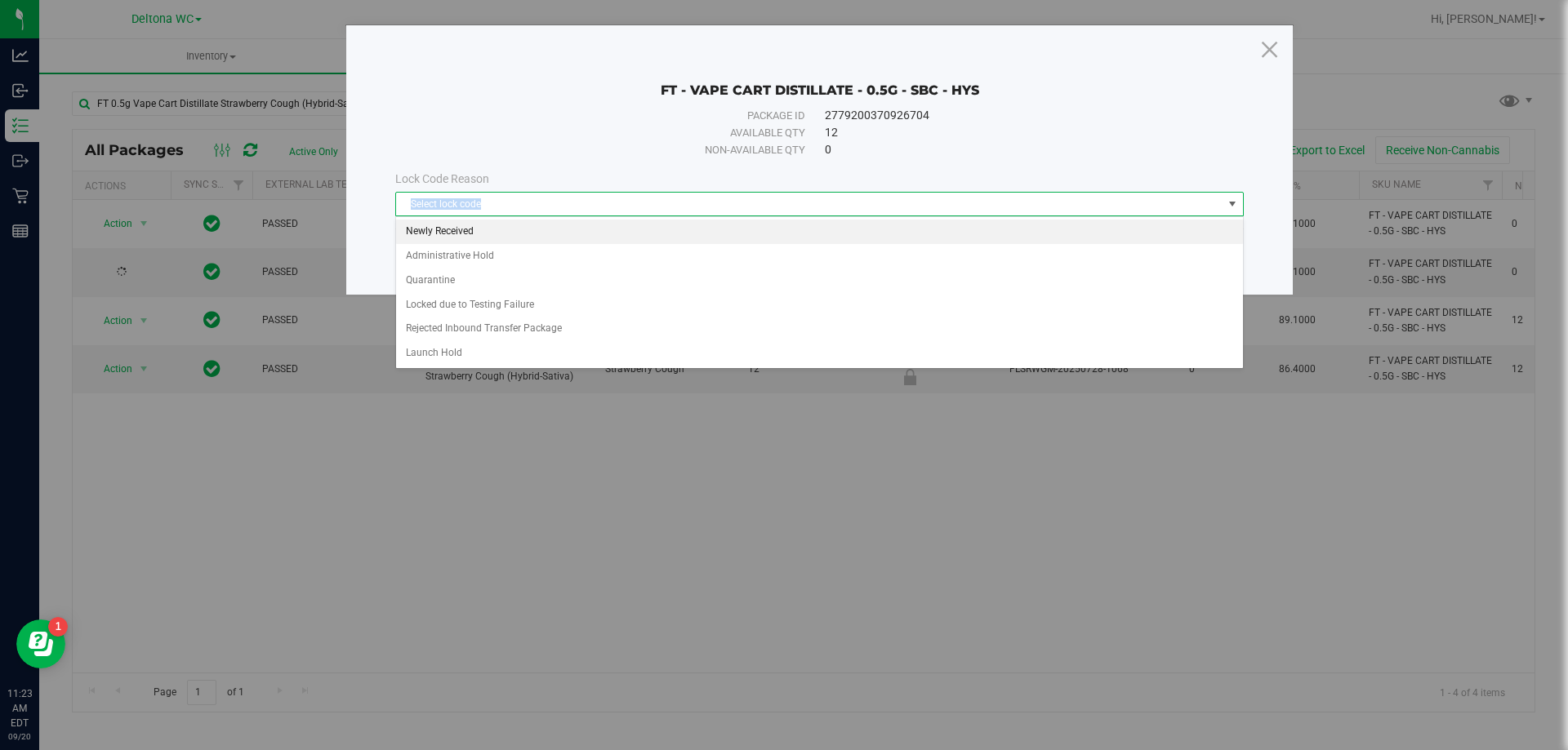
click at [436, 224] on li "Newly Received" at bounding box center [819, 232] width 847 height 24
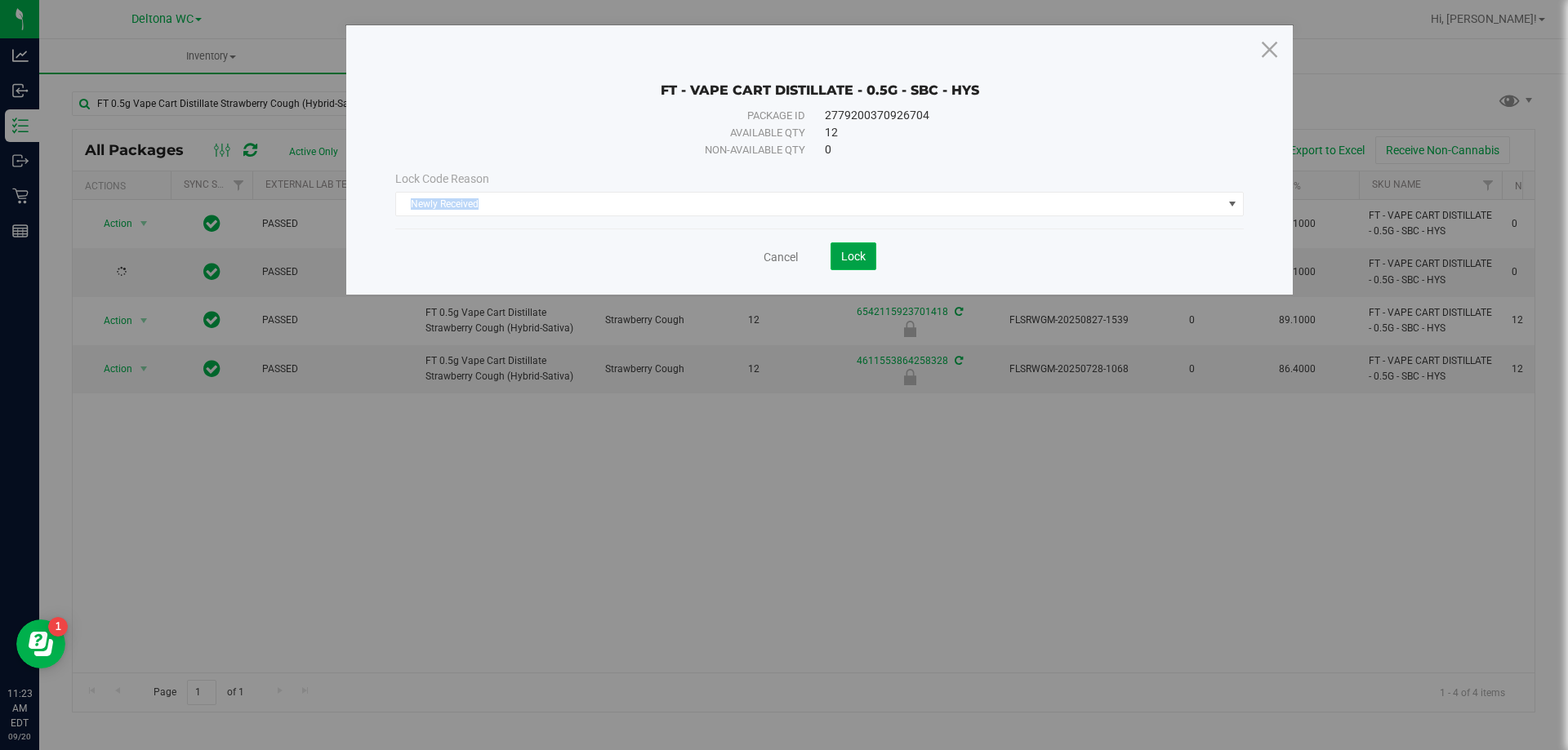
click at [832, 262] on button "Lock" at bounding box center [853, 257] width 46 height 28
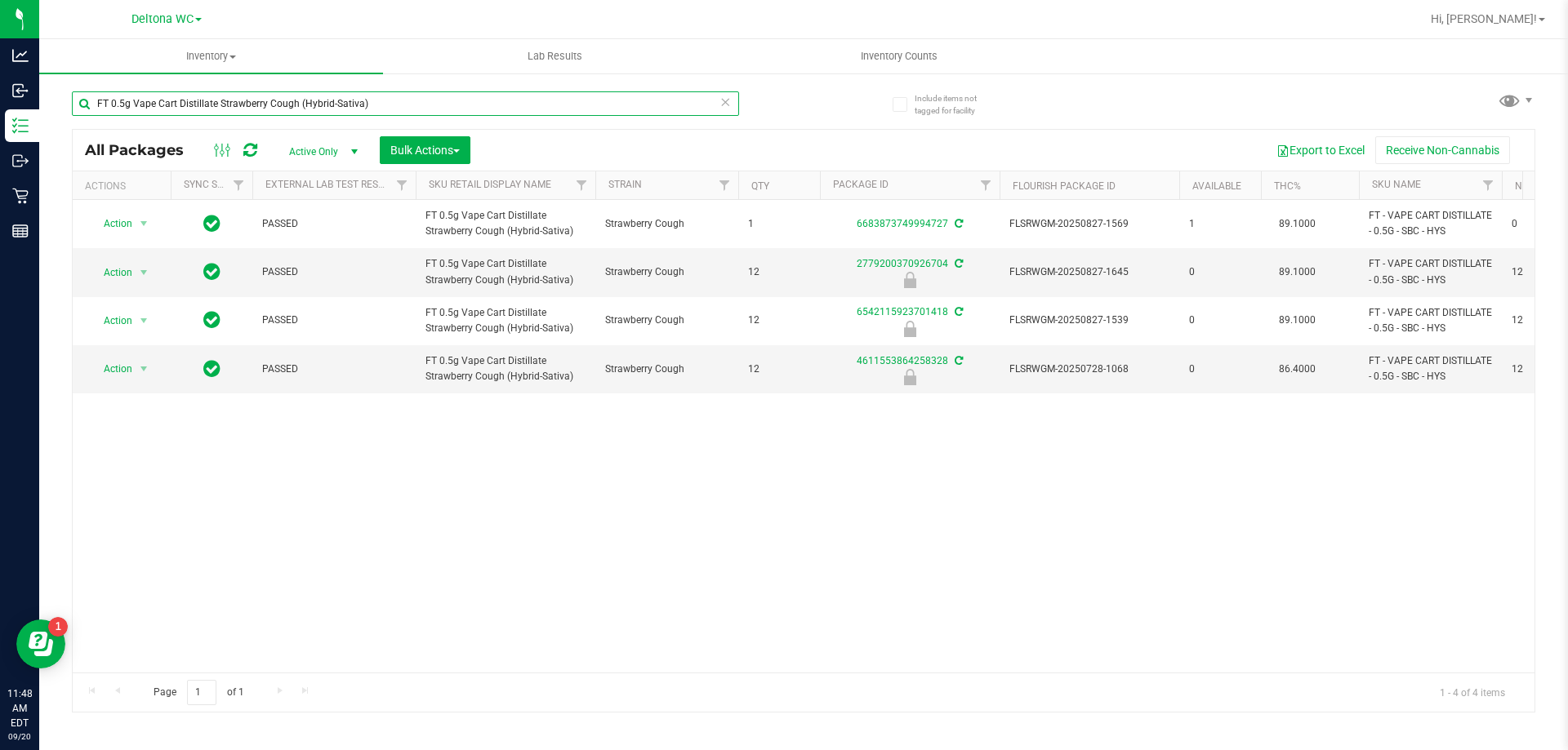
drag, startPoint x: 434, startPoint y: 96, endPoint x: 51, endPoint y: 87, distance: 383.1
click at [51, 86] on div "Include items not tagged for facility FT 0.5g Vape Cart Distillate Strawberry C…" at bounding box center [803, 320] width 1529 height 498
type input "lemon cream"
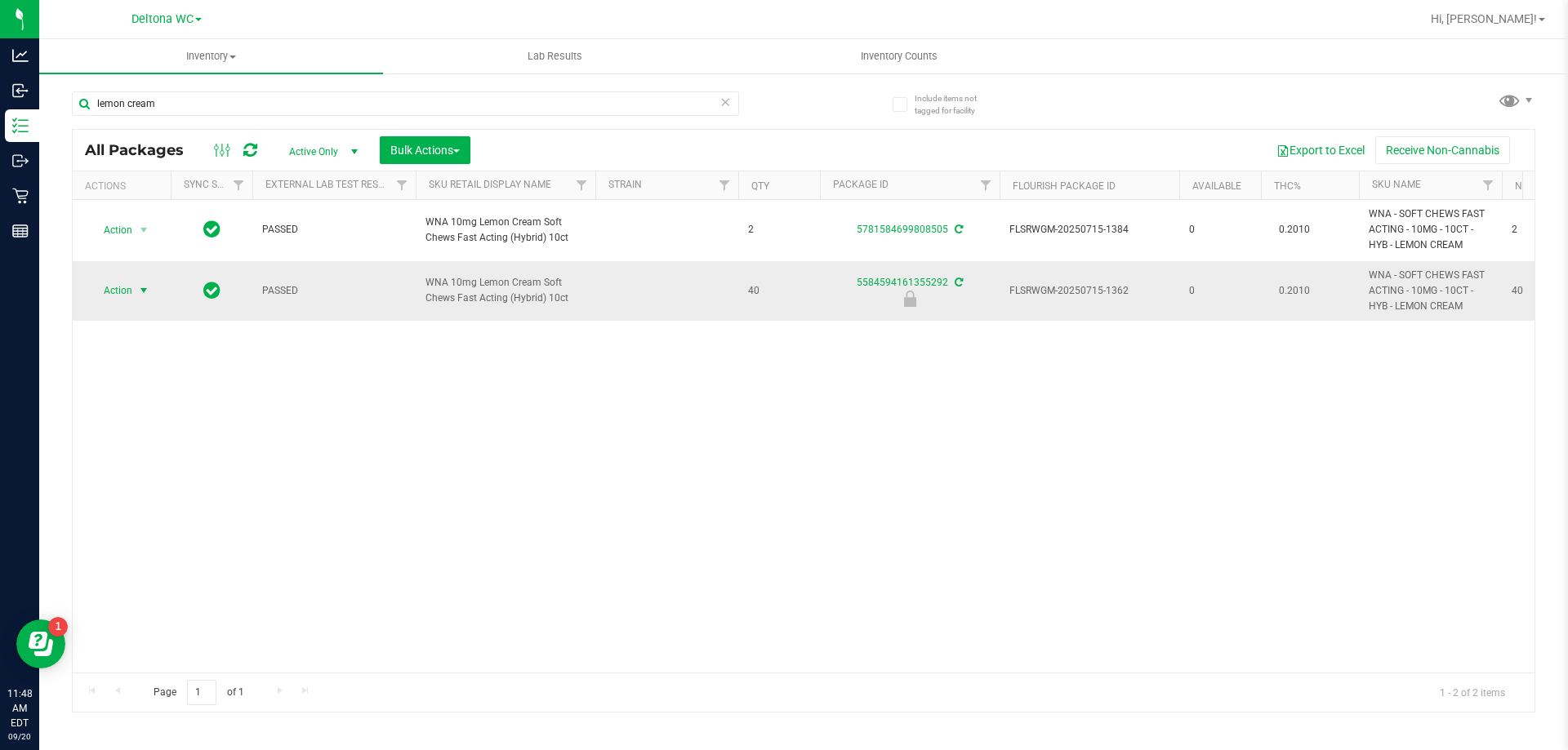
click at [105, 292] on span "Action" at bounding box center [110, 290] width 44 height 22
click at [134, 473] on li "Unlock package" at bounding box center [142, 485] width 105 height 24
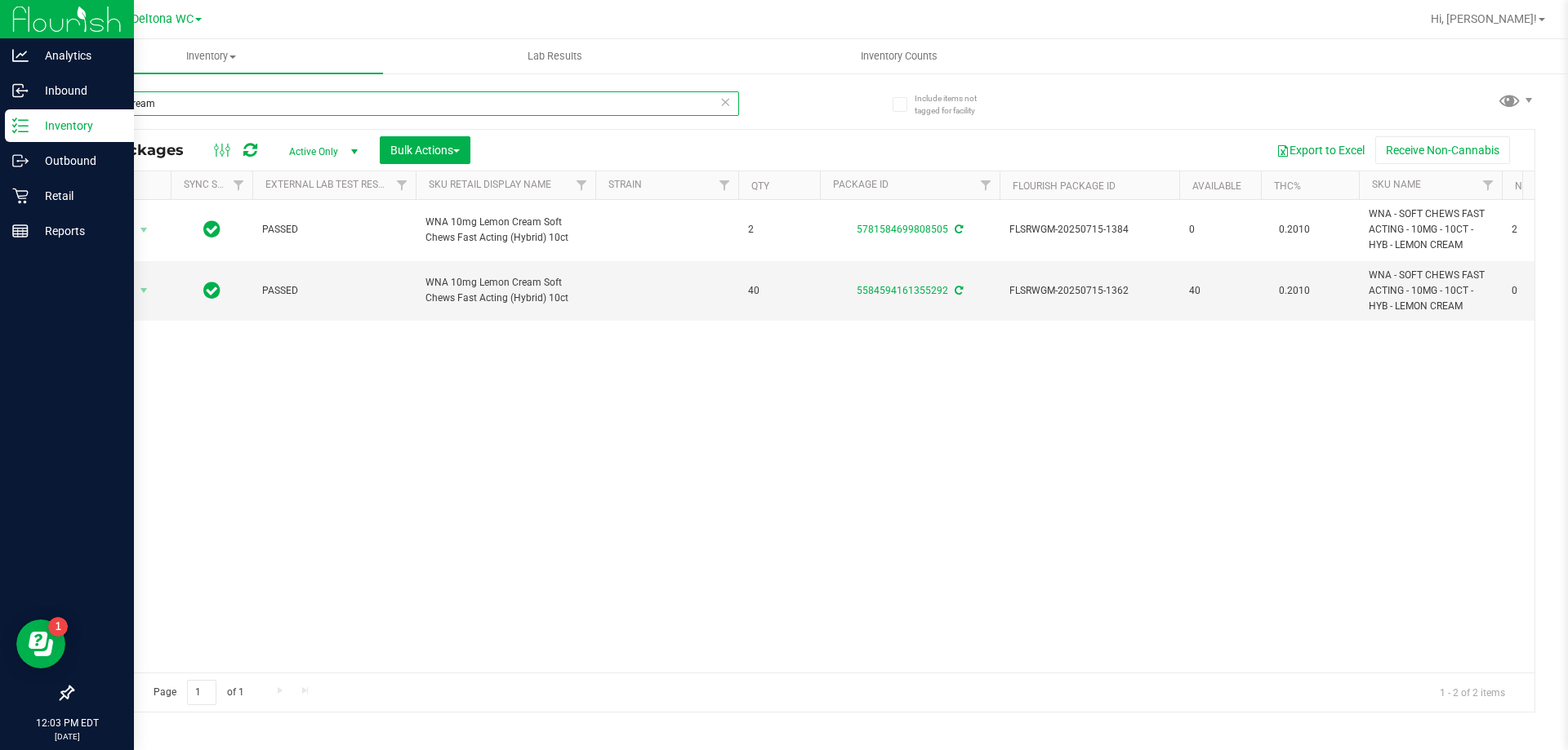
drag, startPoint x: 212, startPoint y: 101, endPoint x: 0, endPoint y: 121, distance: 212.9
click at [0, 121] on div "Analytics Inbound Inventory Outbound Retail Reports 12:03 PM EDT [DATE] 09/20 D…" at bounding box center [784, 375] width 1568 height 750
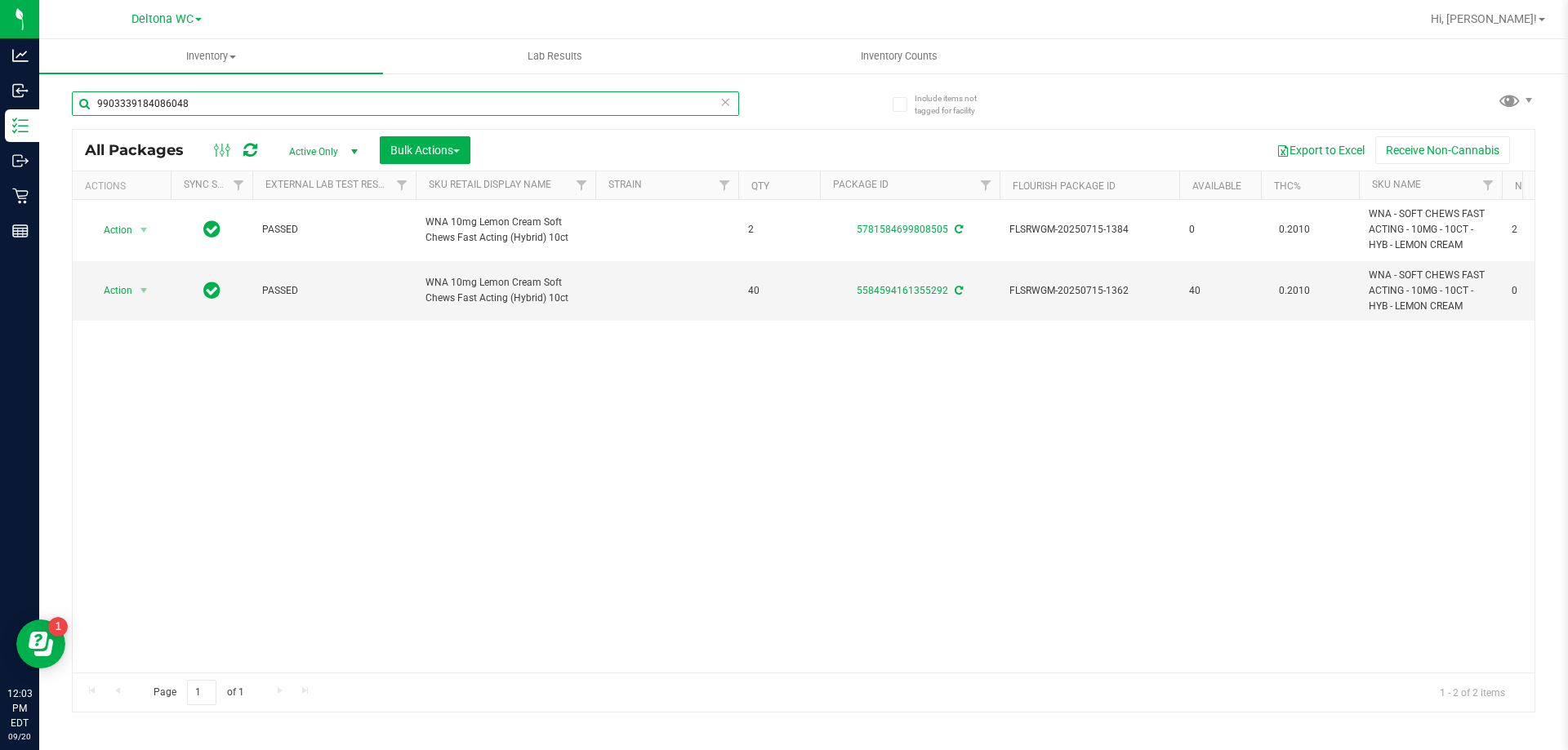
type input "9903339184086048"
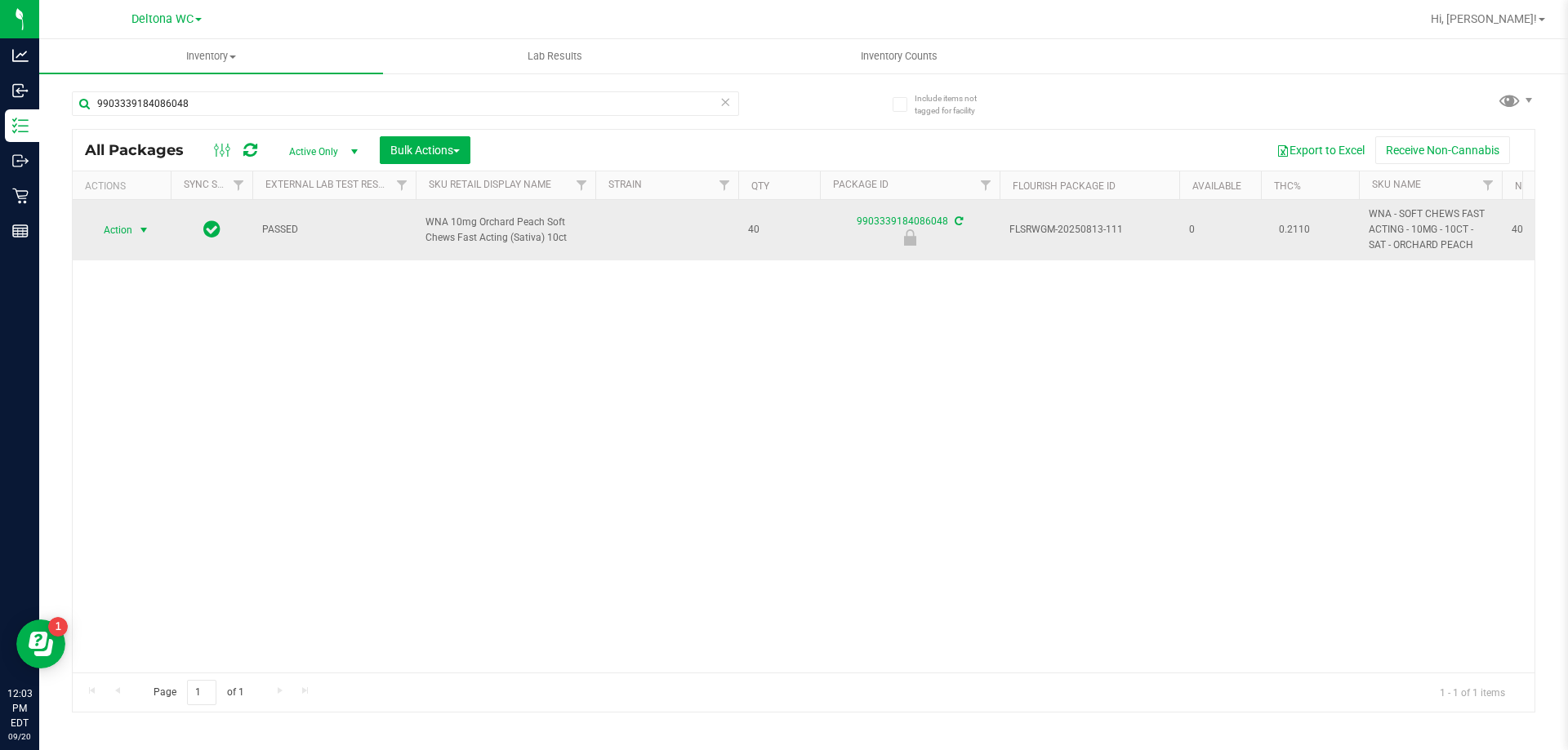
click at [118, 228] on span "Action" at bounding box center [110, 230] width 44 height 22
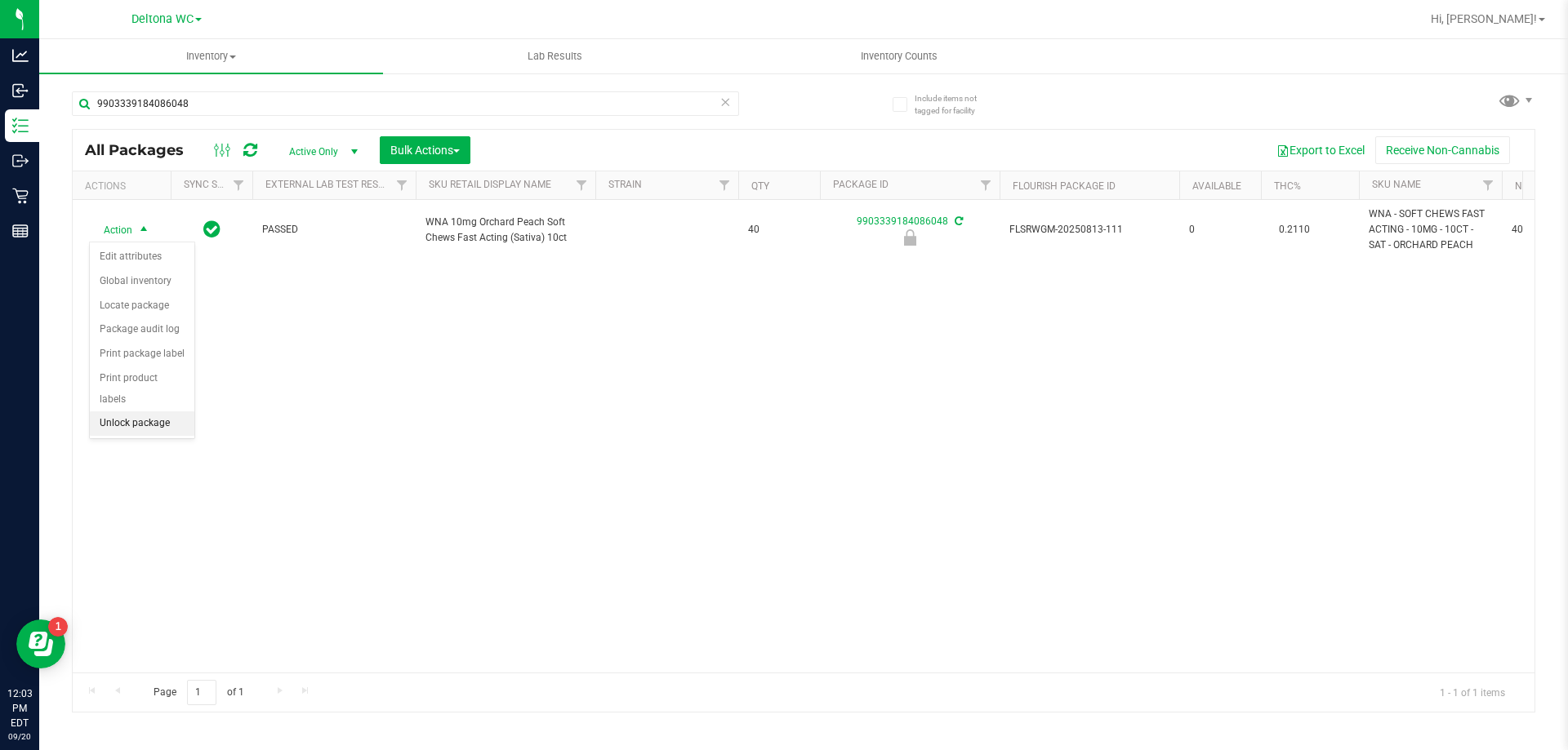
click at [123, 412] on li "Unlock package" at bounding box center [142, 424] width 105 height 24
